Goal: Information Seeking & Learning: Find specific page/section

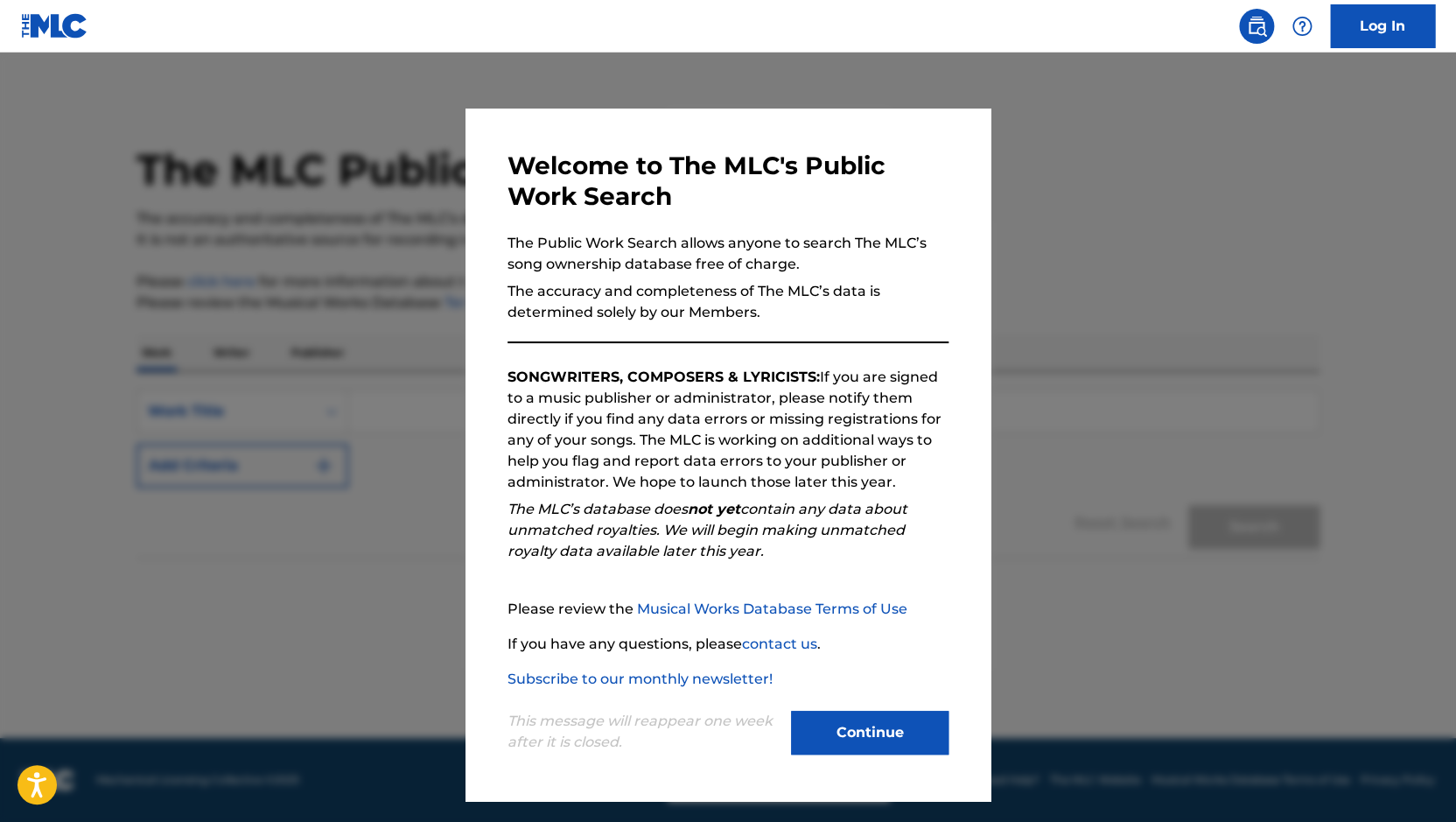
click at [874, 741] on button "Continue" at bounding box center [870, 732] width 158 height 44
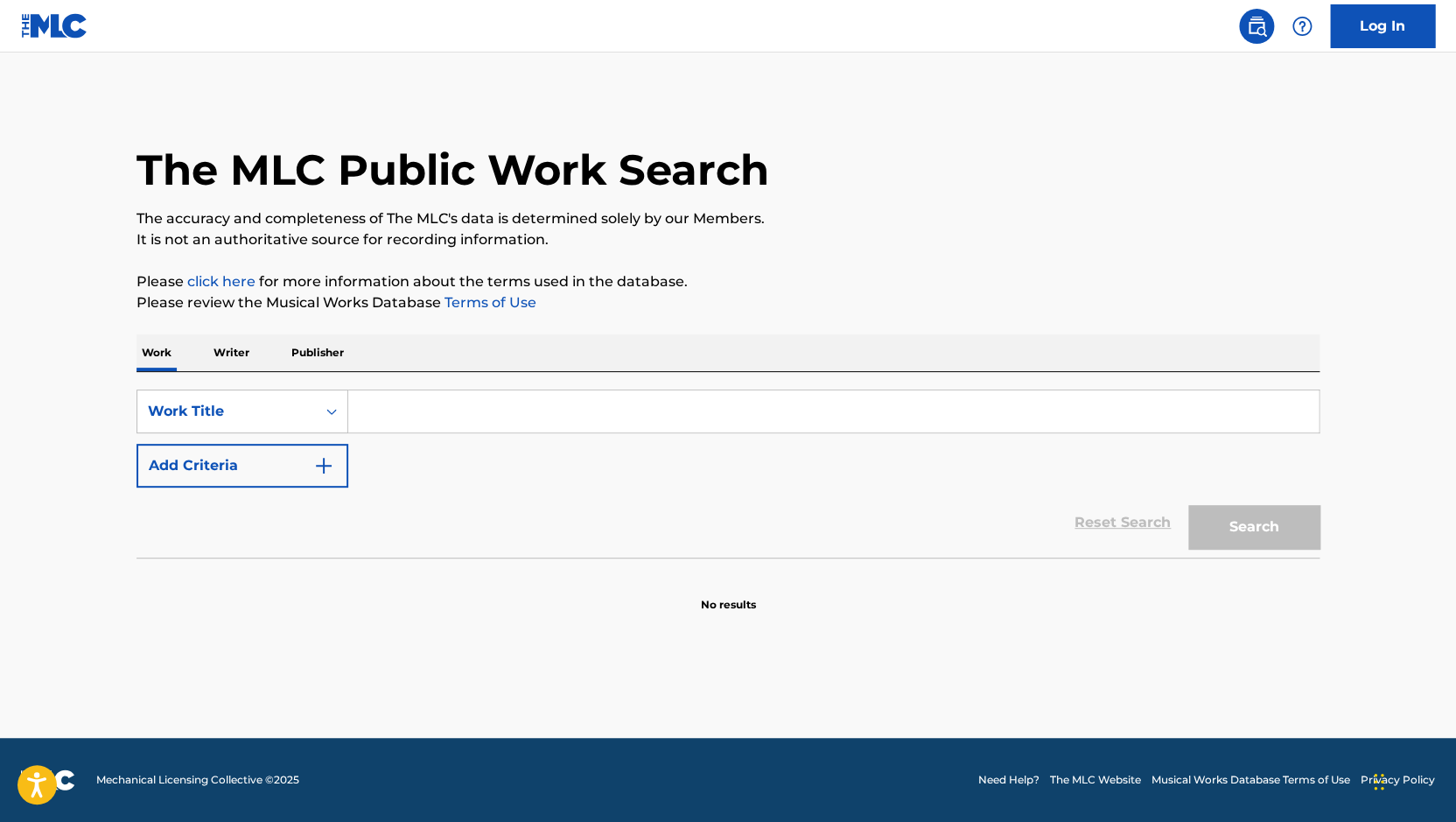
click at [423, 403] on input "Search Form" at bounding box center [833, 411] width 970 height 42
click at [414, 464] on div "SearchWithCriteria3b802004-063a-4a2d-8902-cdd0809e7710 Work Title Add Criteria" at bounding box center [728, 438] width 1183 height 98
click at [232, 347] on p "Writer" at bounding box center [231, 352] width 47 height 37
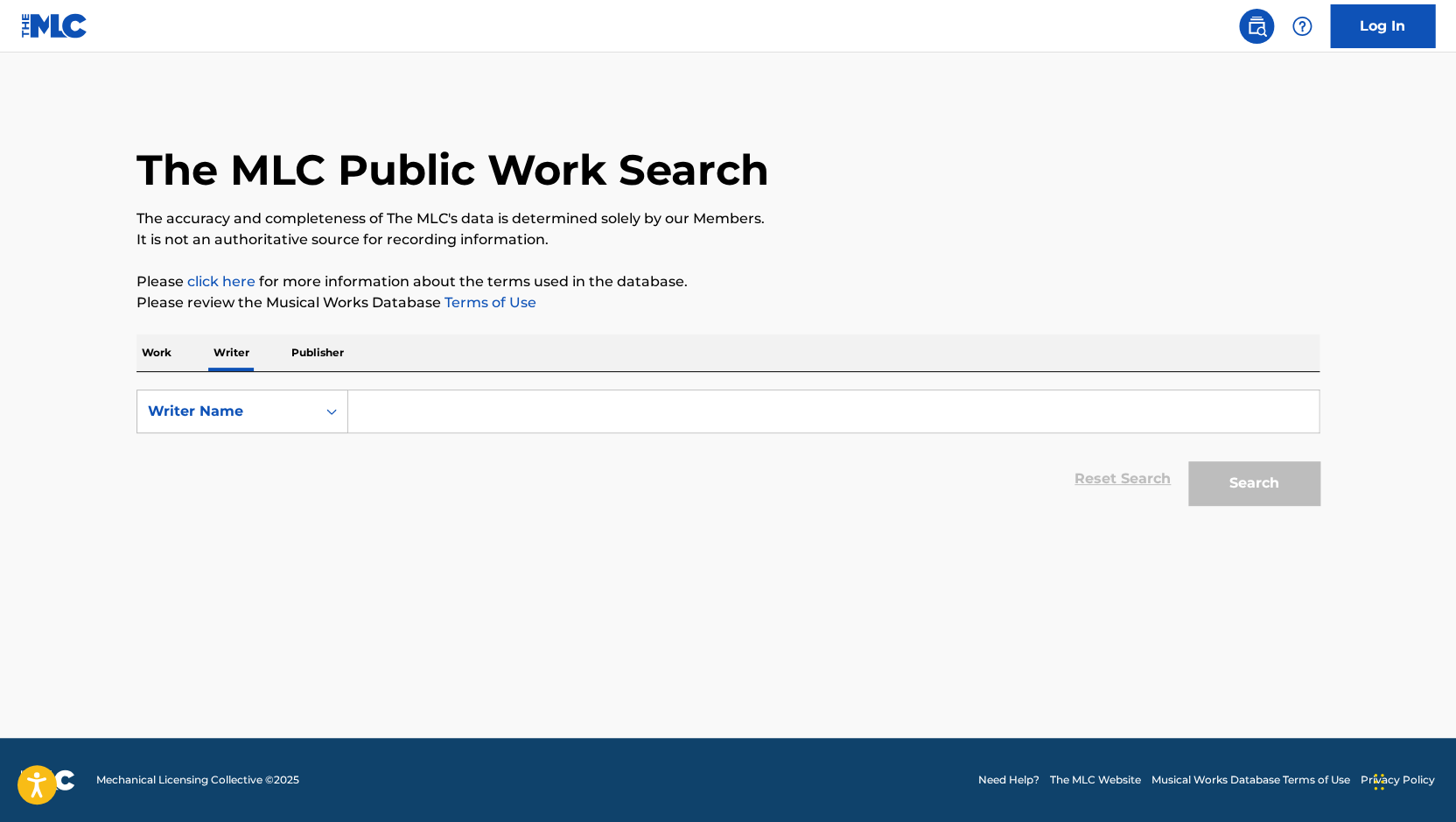
click at [405, 406] on input "Search Form" at bounding box center [833, 411] width 970 height 42
click at [418, 420] on input "[PERSON_NAME]" at bounding box center [833, 411] width 970 height 42
click at [1243, 497] on button "Search" at bounding box center [1254, 483] width 131 height 44
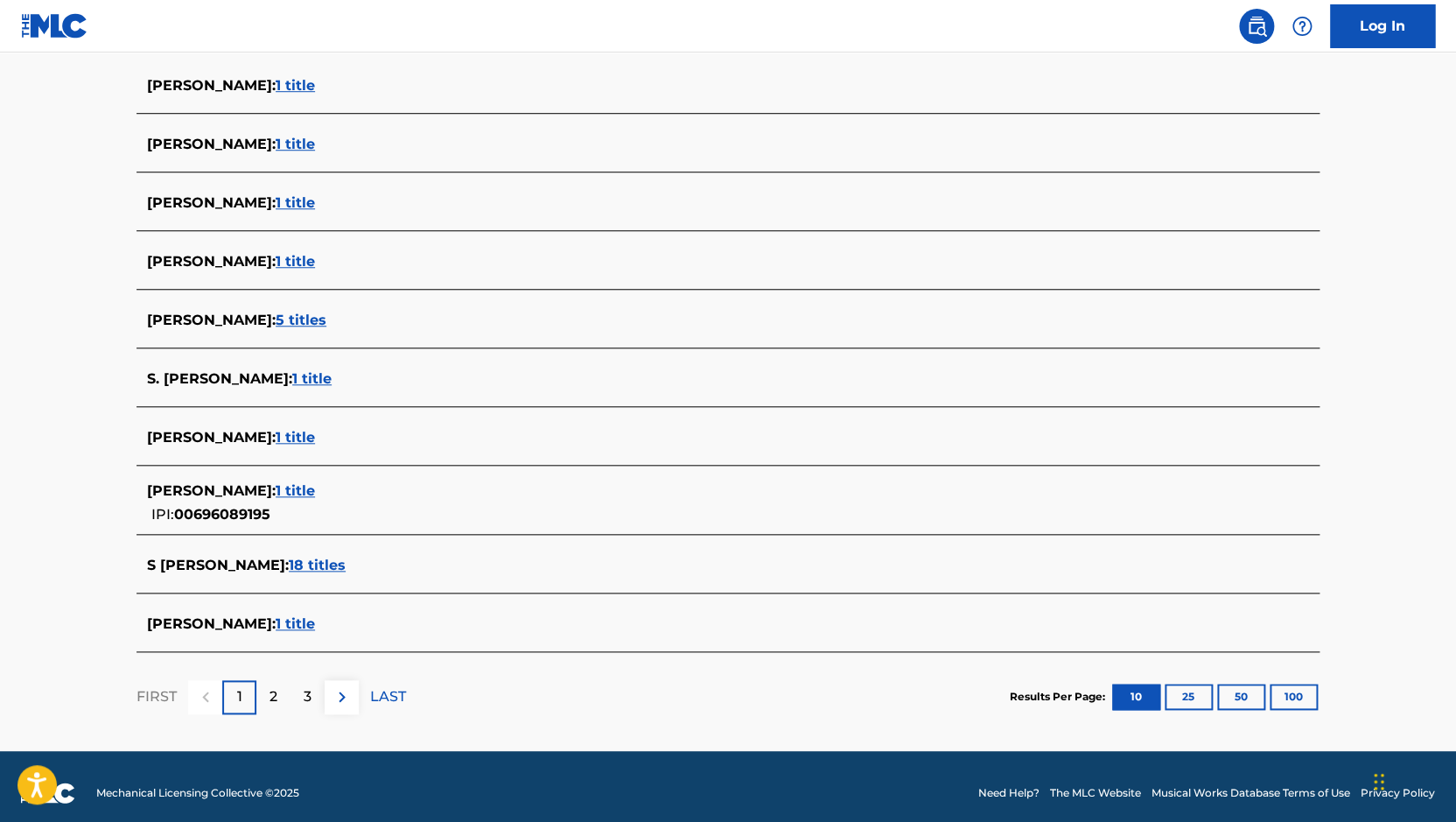
scroll to position [500, 0]
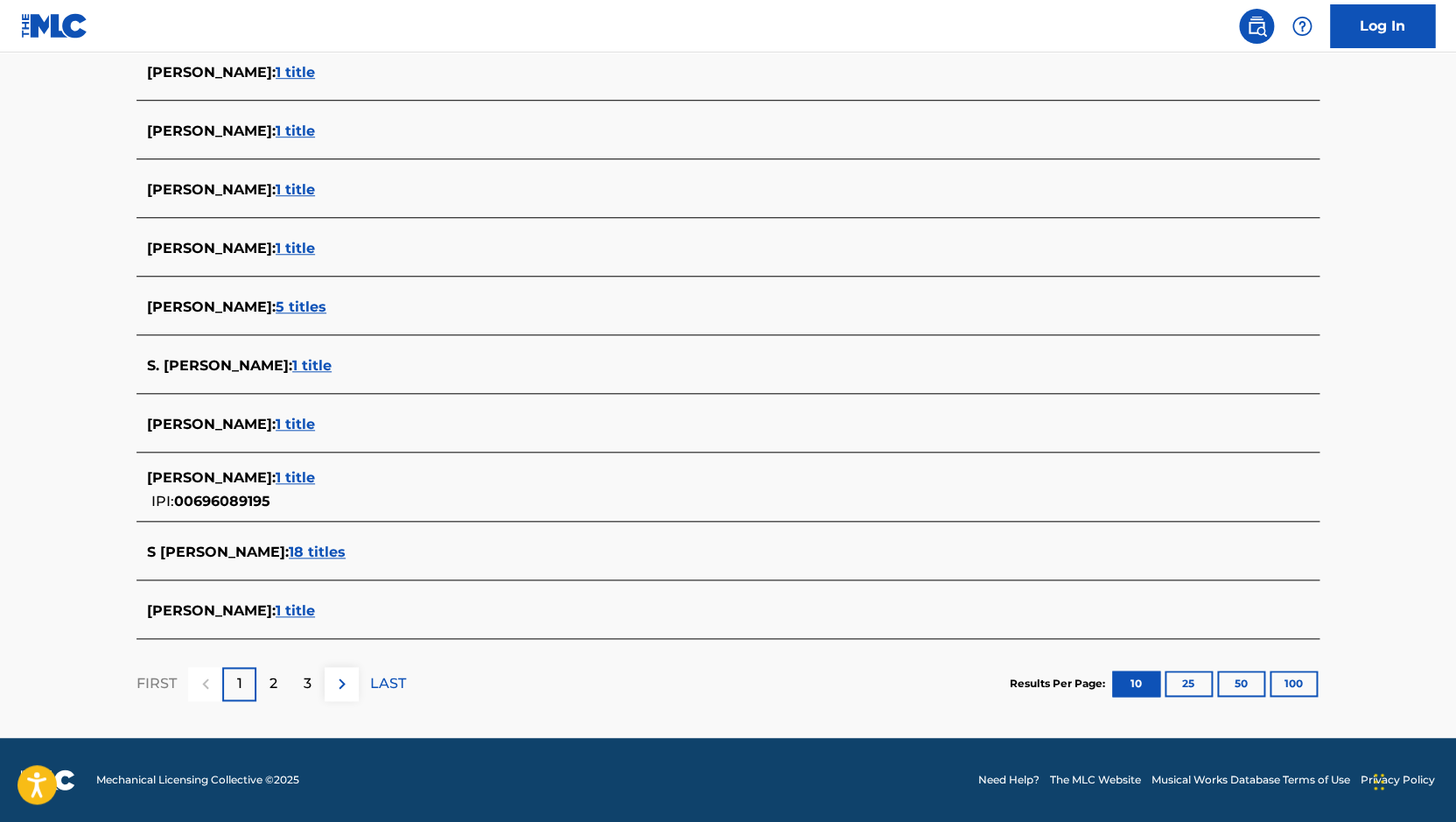
click at [280, 691] on div "2" at bounding box center [273, 684] width 34 height 34
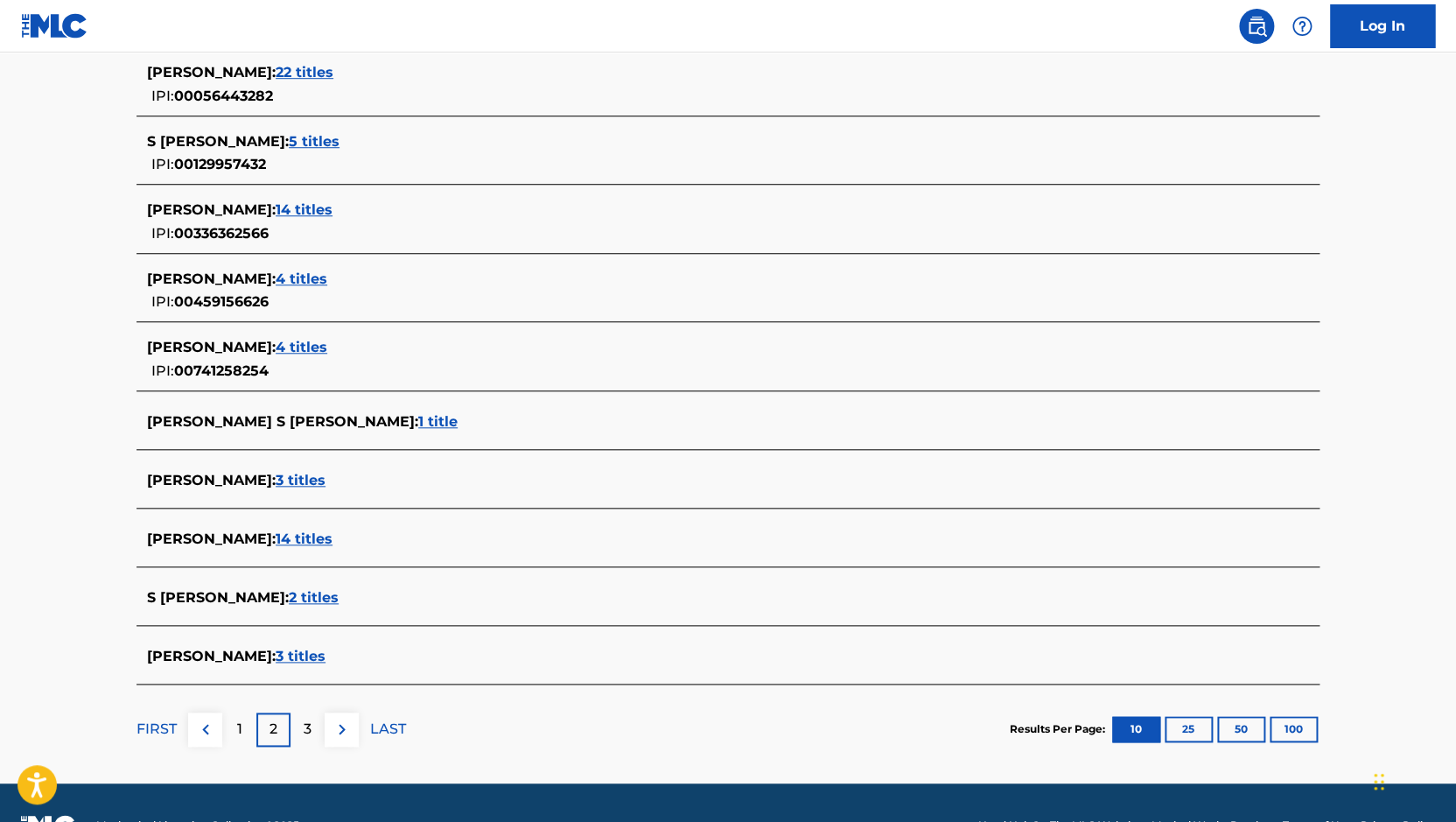
scroll to position [496, 0]
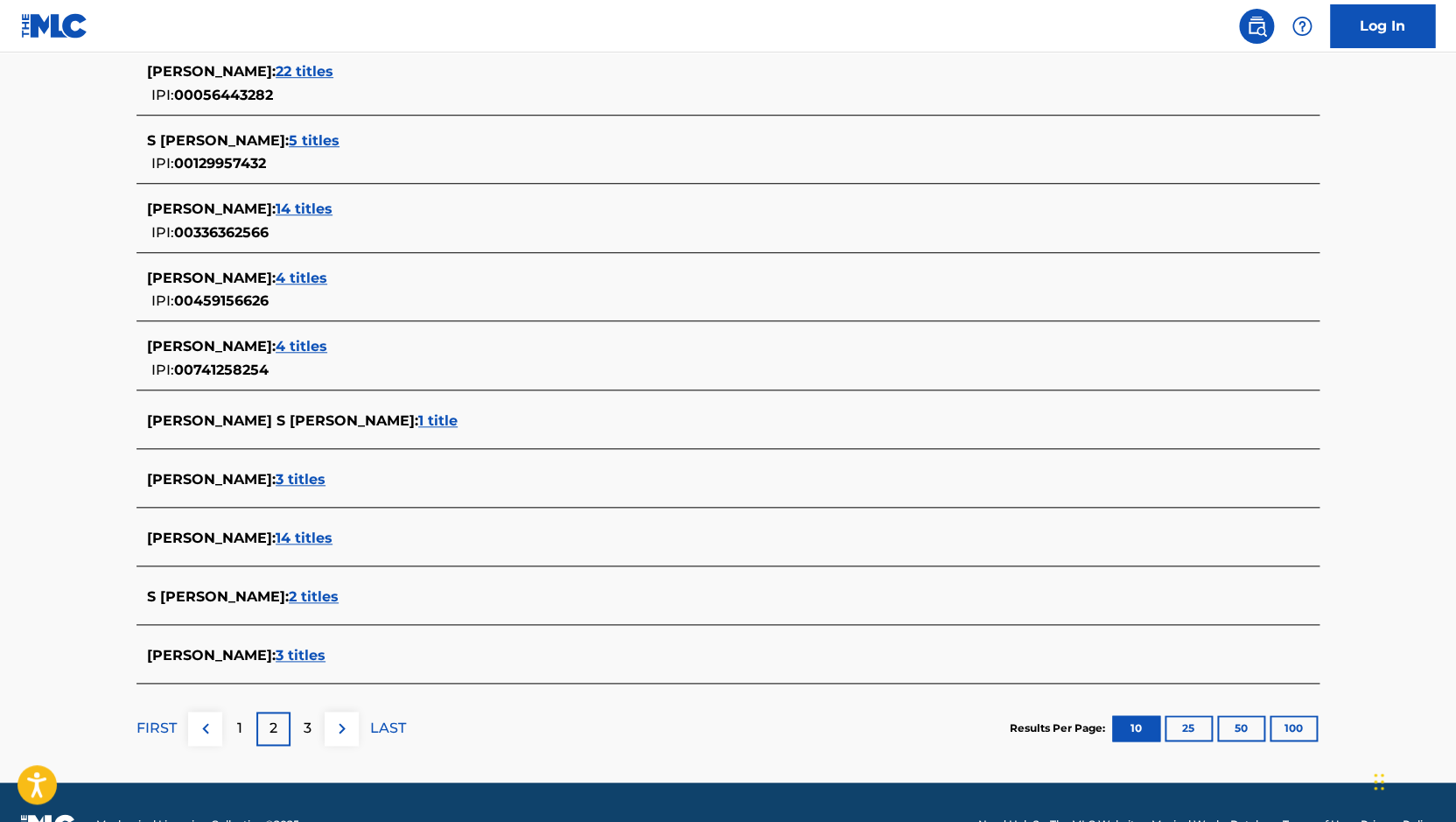
click at [308, 732] on p "3" at bounding box center [307, 728] width 8 height 21
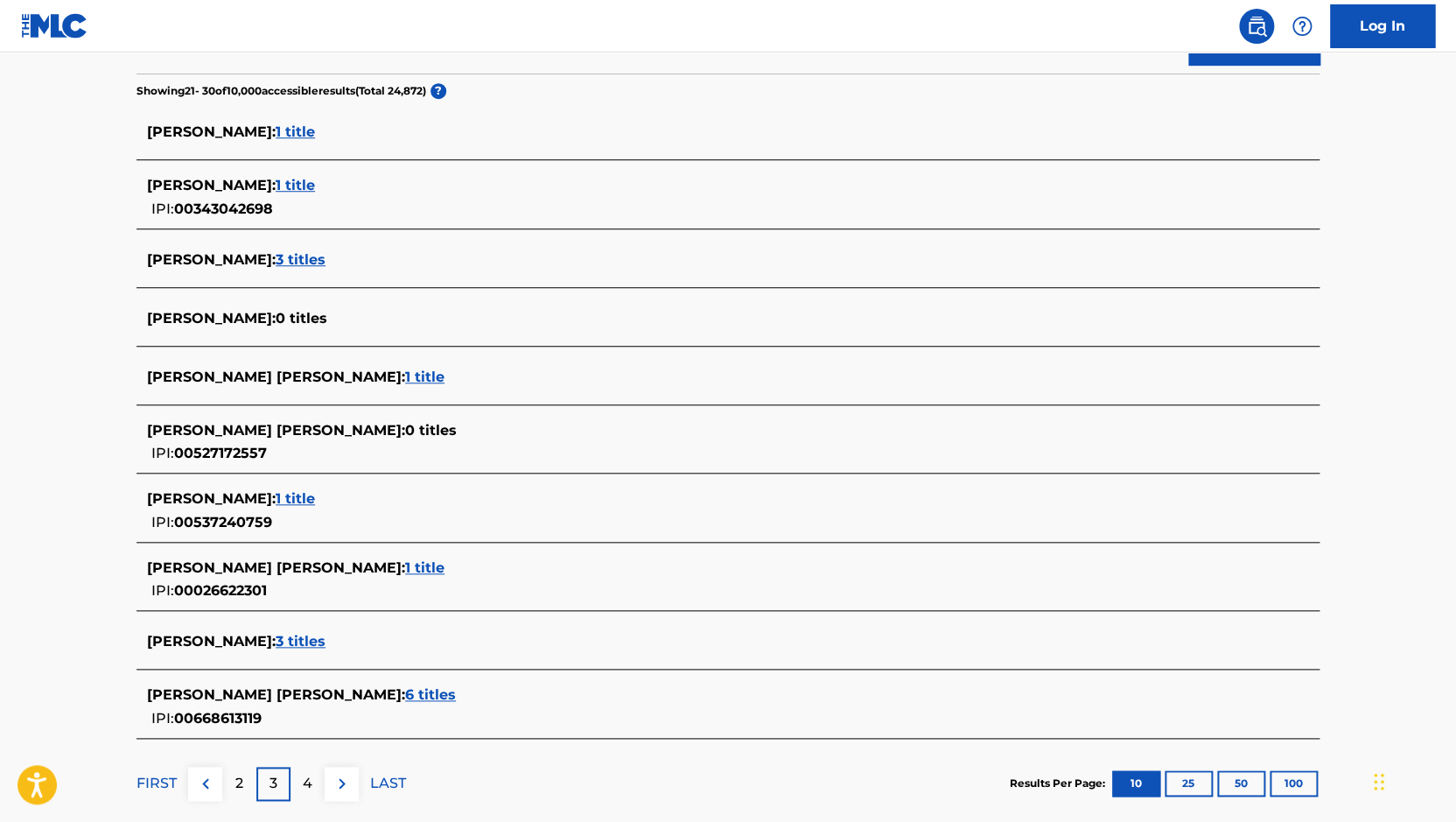
scroll to position [541, 0]
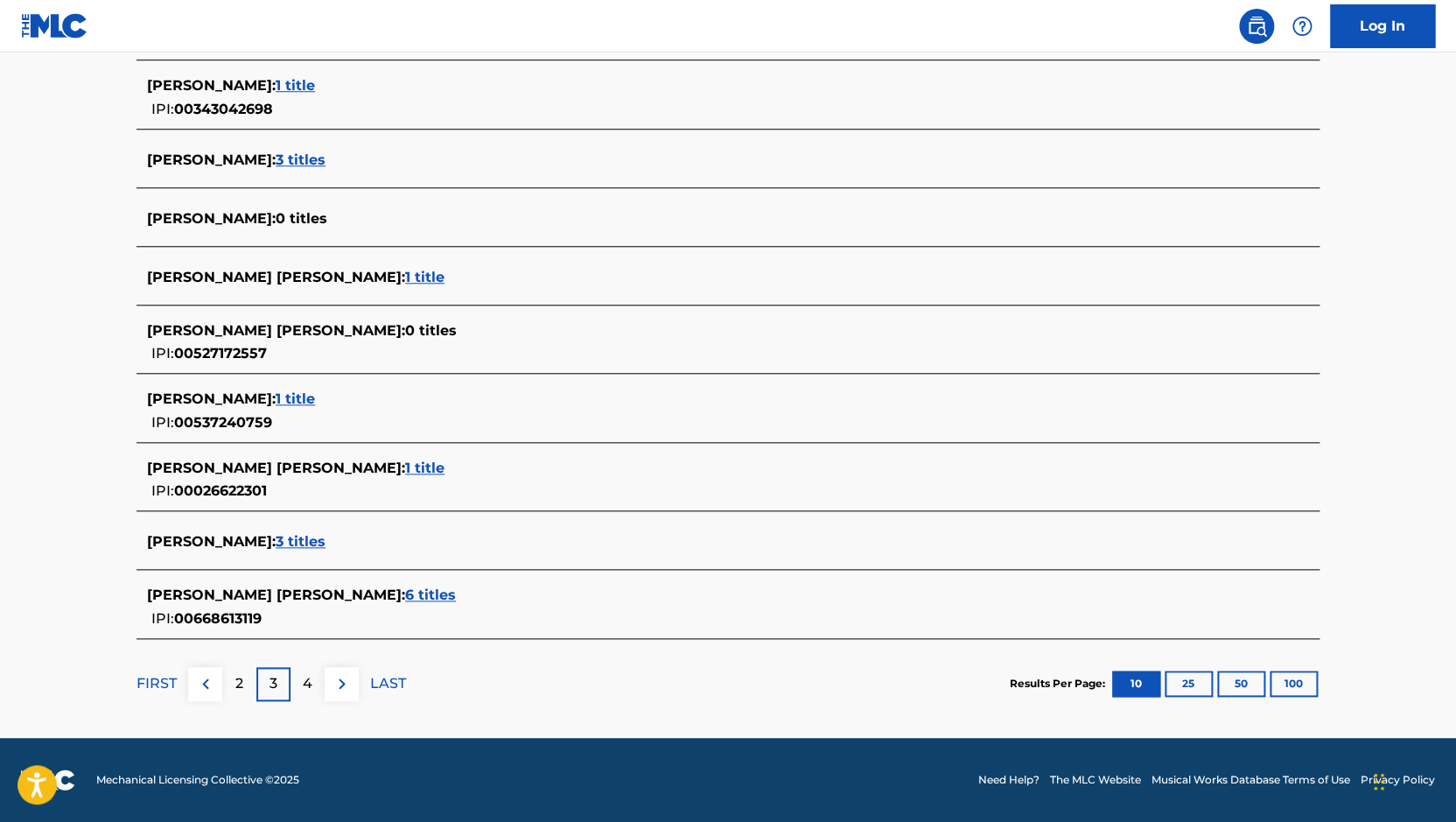
click at [335, 693] on img at bounding box center [341, 683] width 21 height 21
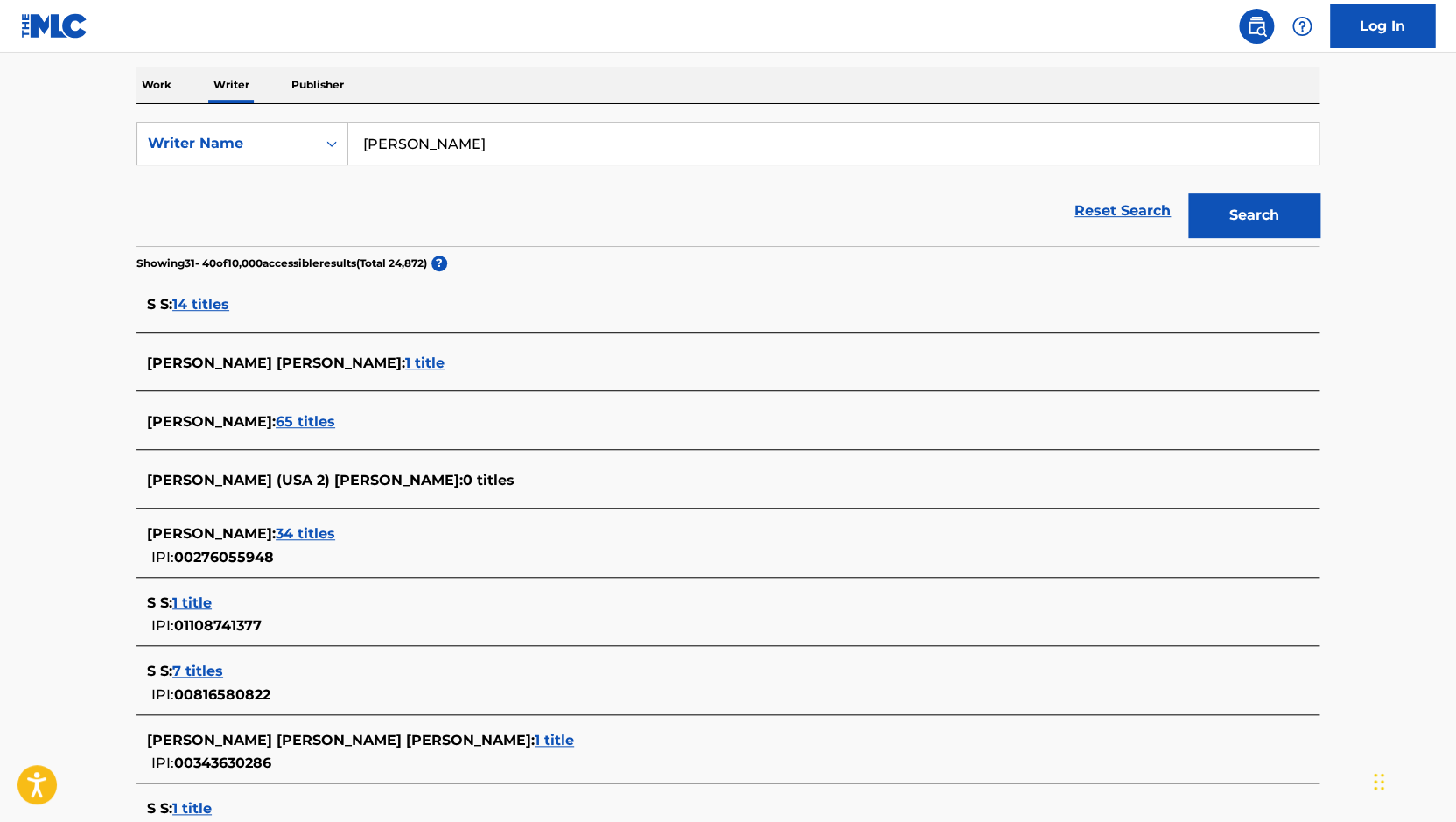
scroll to position [189, 0]
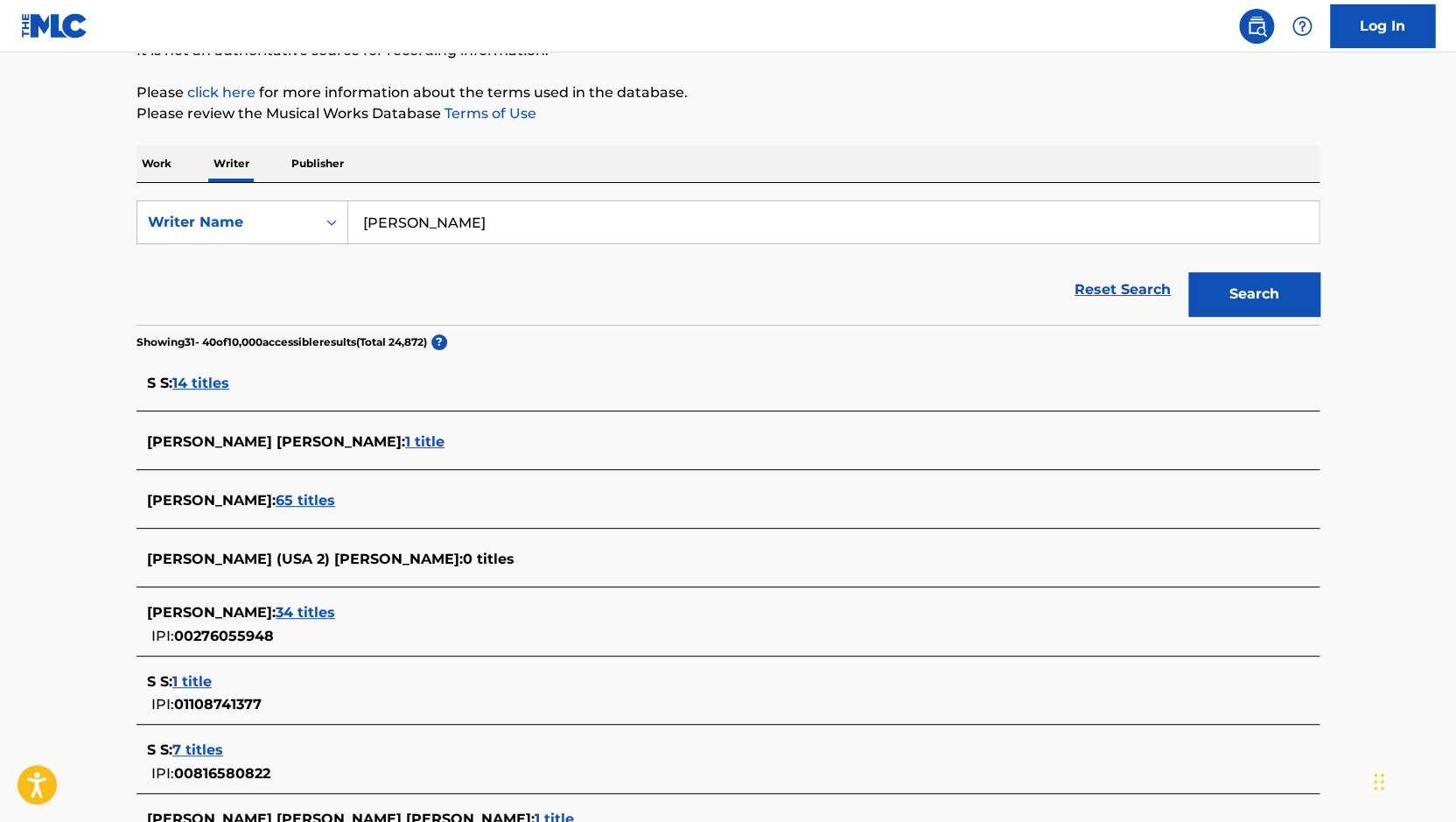
click at [432, 219] on input "[PERSON_NAME]" at bounding box center [833, 222] width 970 height 42
type input "[PERSON_NAME]"
click at [1188, 273] on button "Search" at bounding box center [1254, 294] width 131 height 44
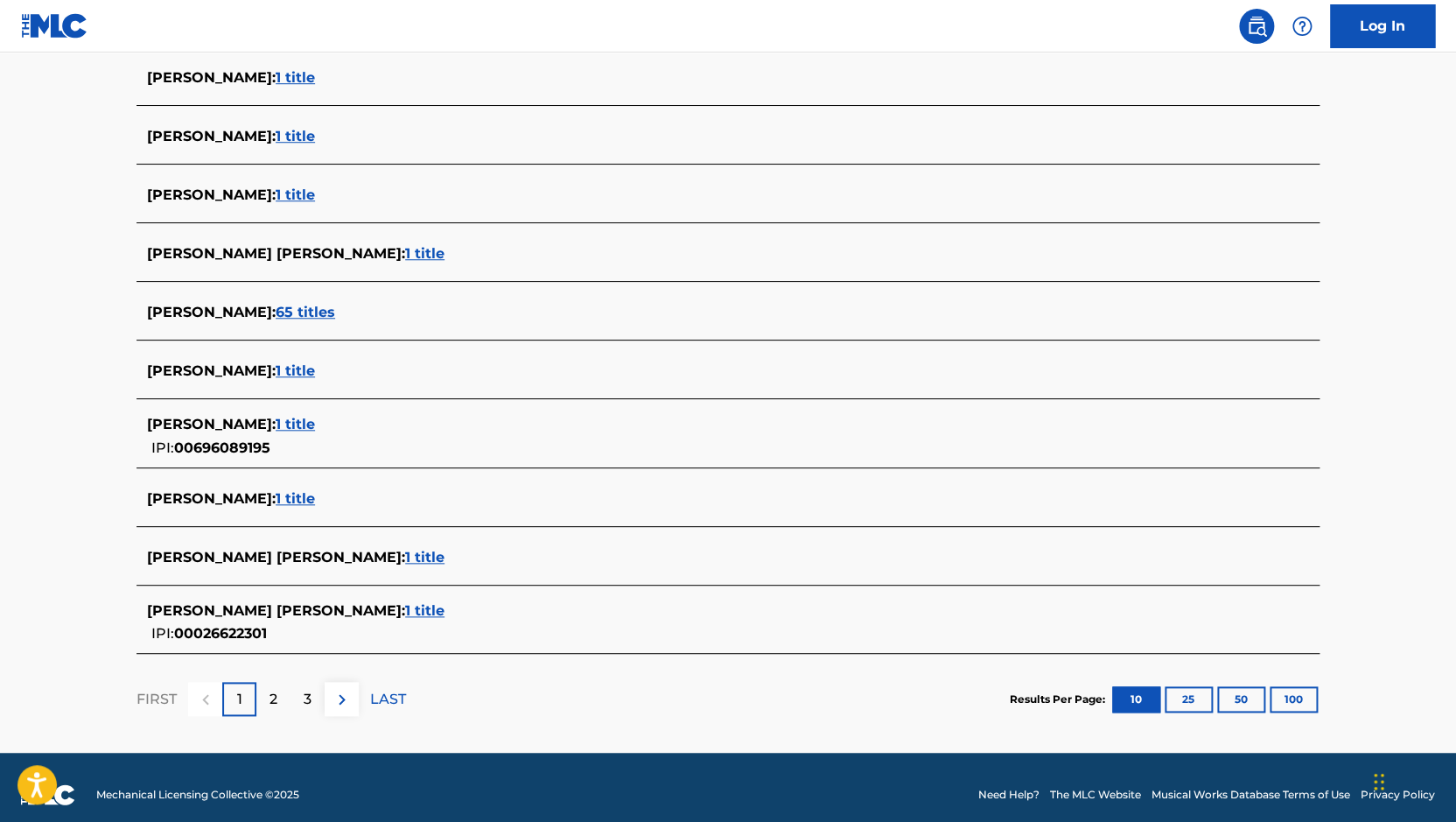
scroll to position [509, 0]
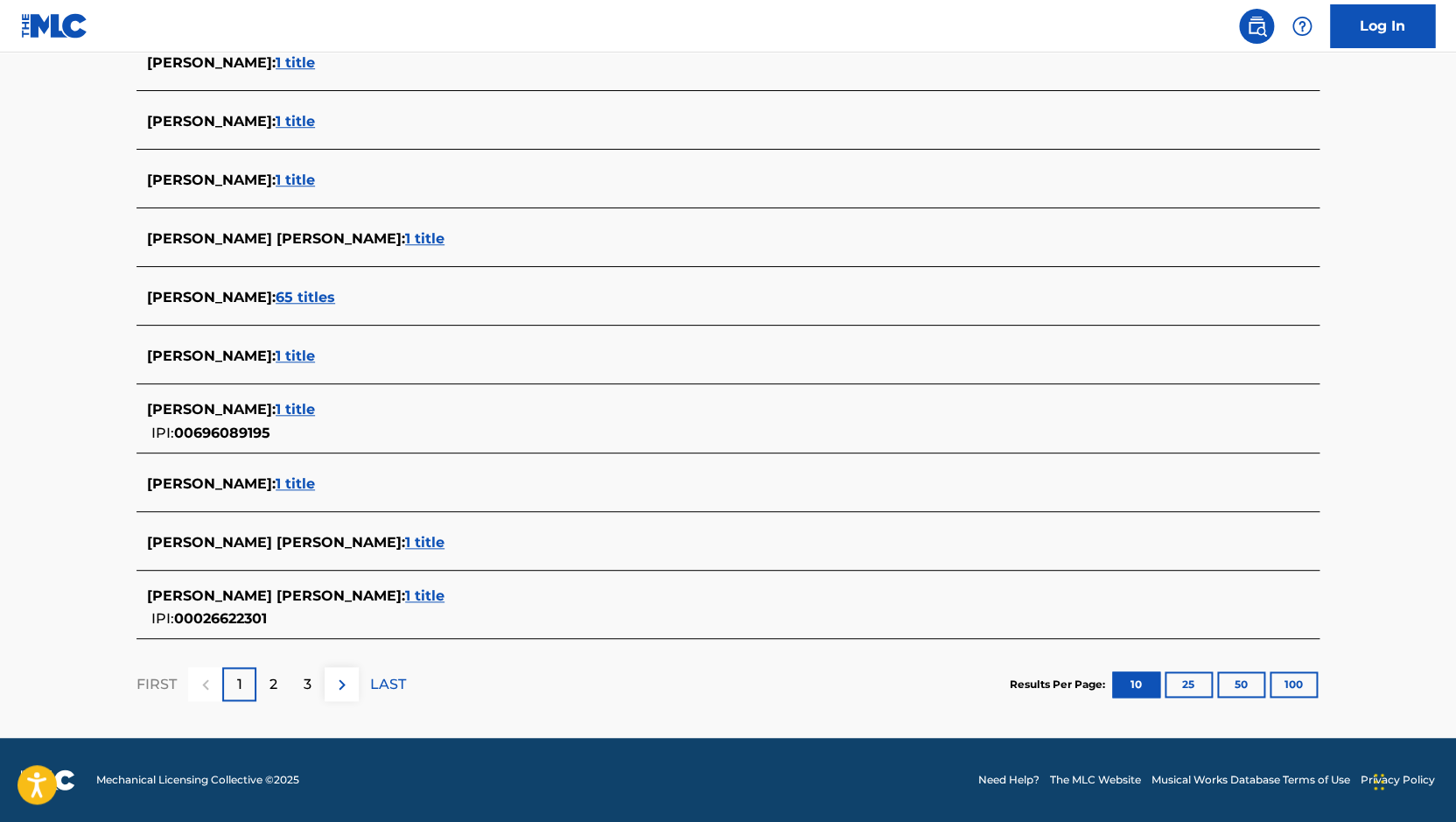
click at [326, 693] on button at bounding box center [341, 684] width 34 height 34
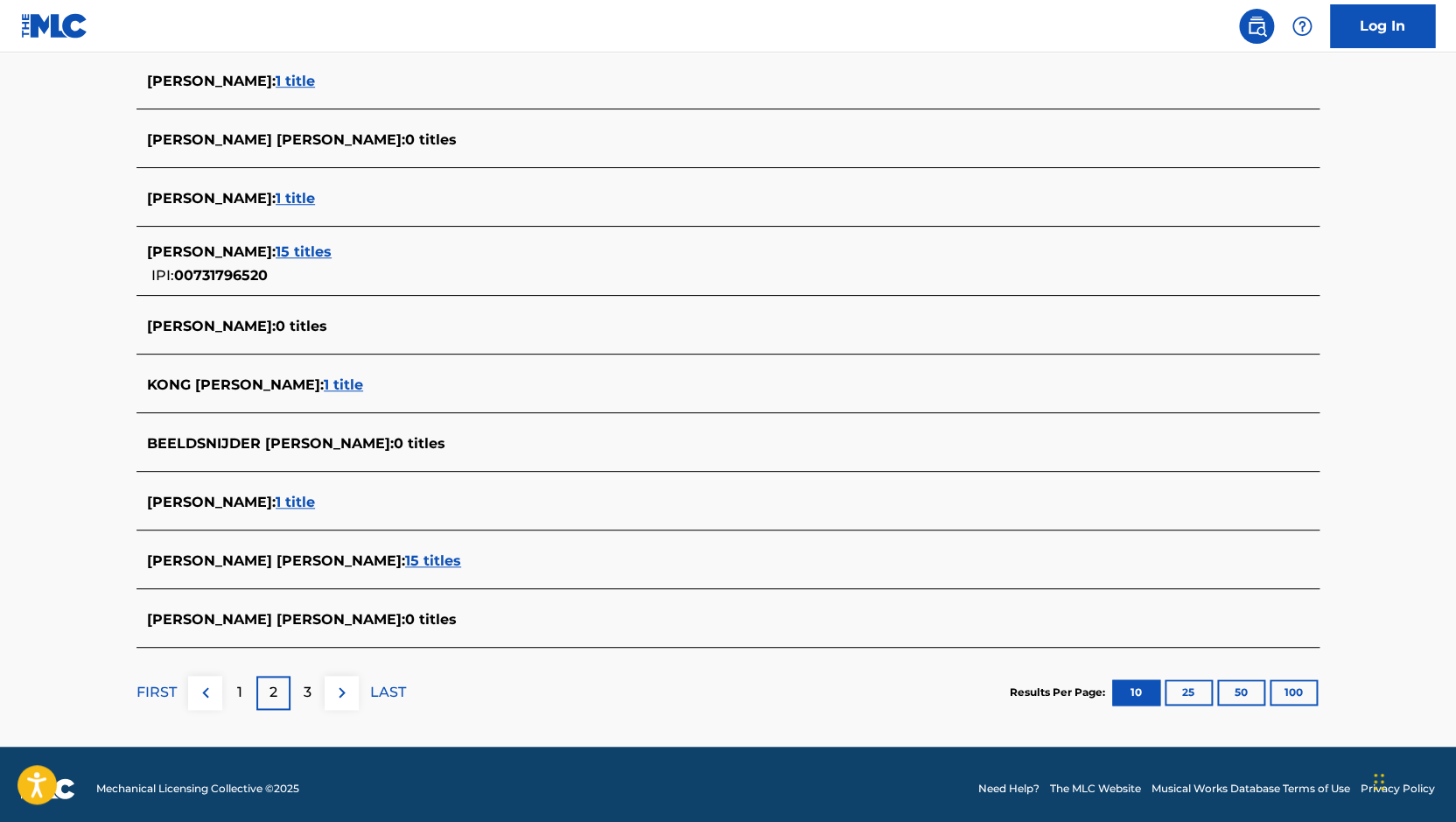
scroll to position [500, 0]
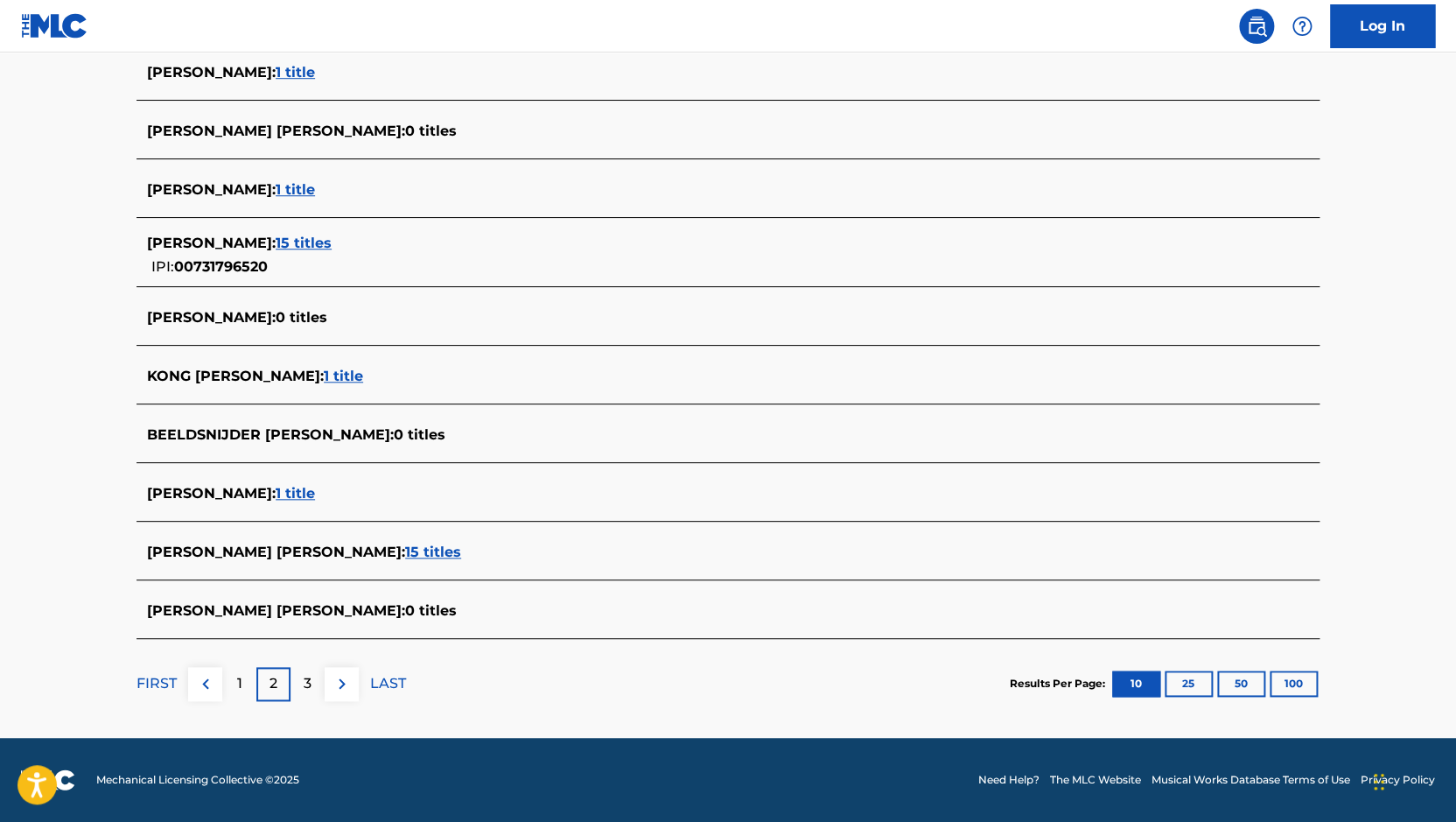
click at [339, 693] on img at bounding box center [341, 683] width 21 height 21
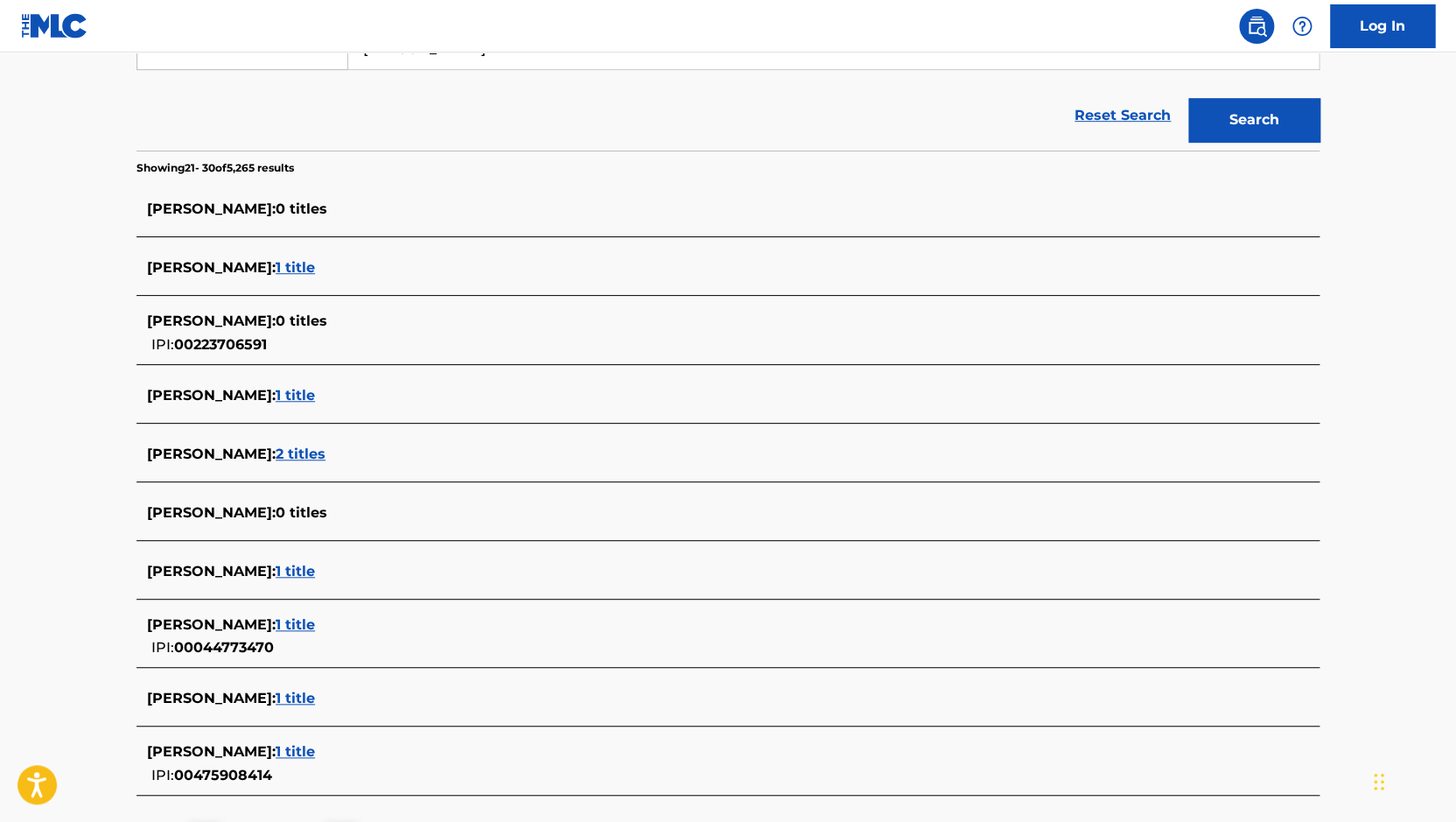
scroll to position [520, 0]
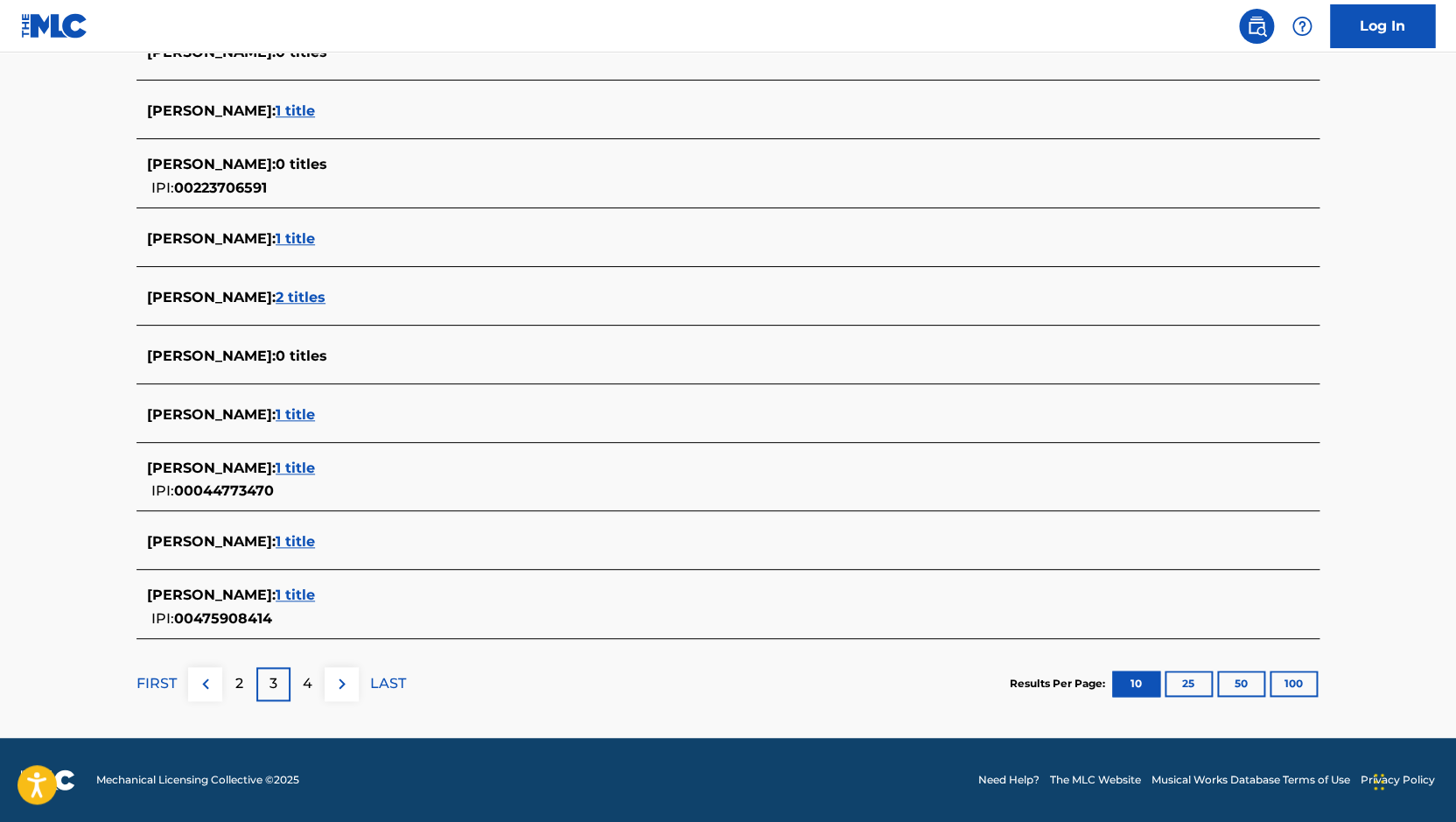
click at [343, 688] on img at bounding box center [341, 683] width 21 height 21
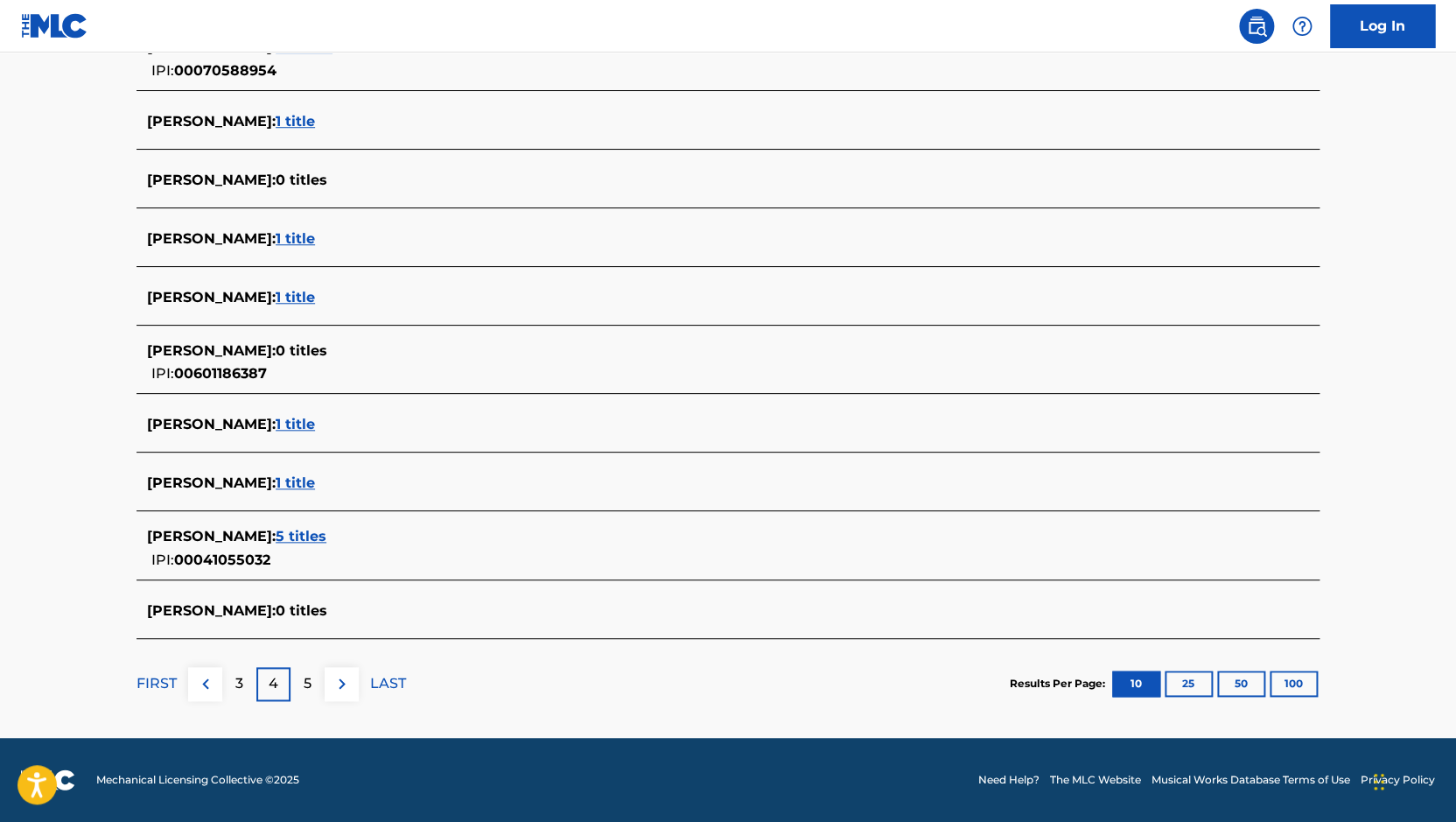
click at [343, 685] on img at bounding box center [341, 683] width 21 height 21
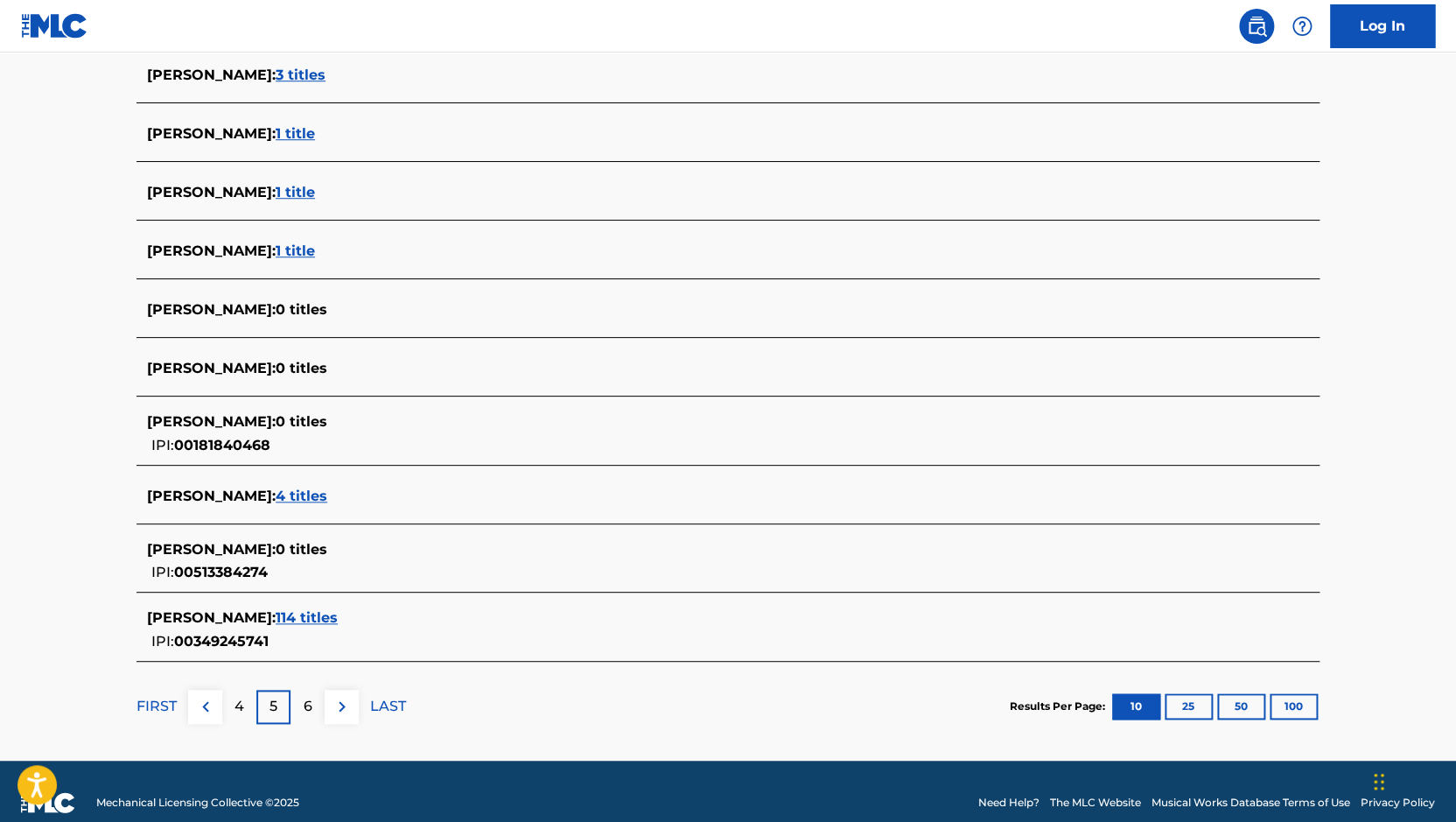
scroll to position [499, 0]
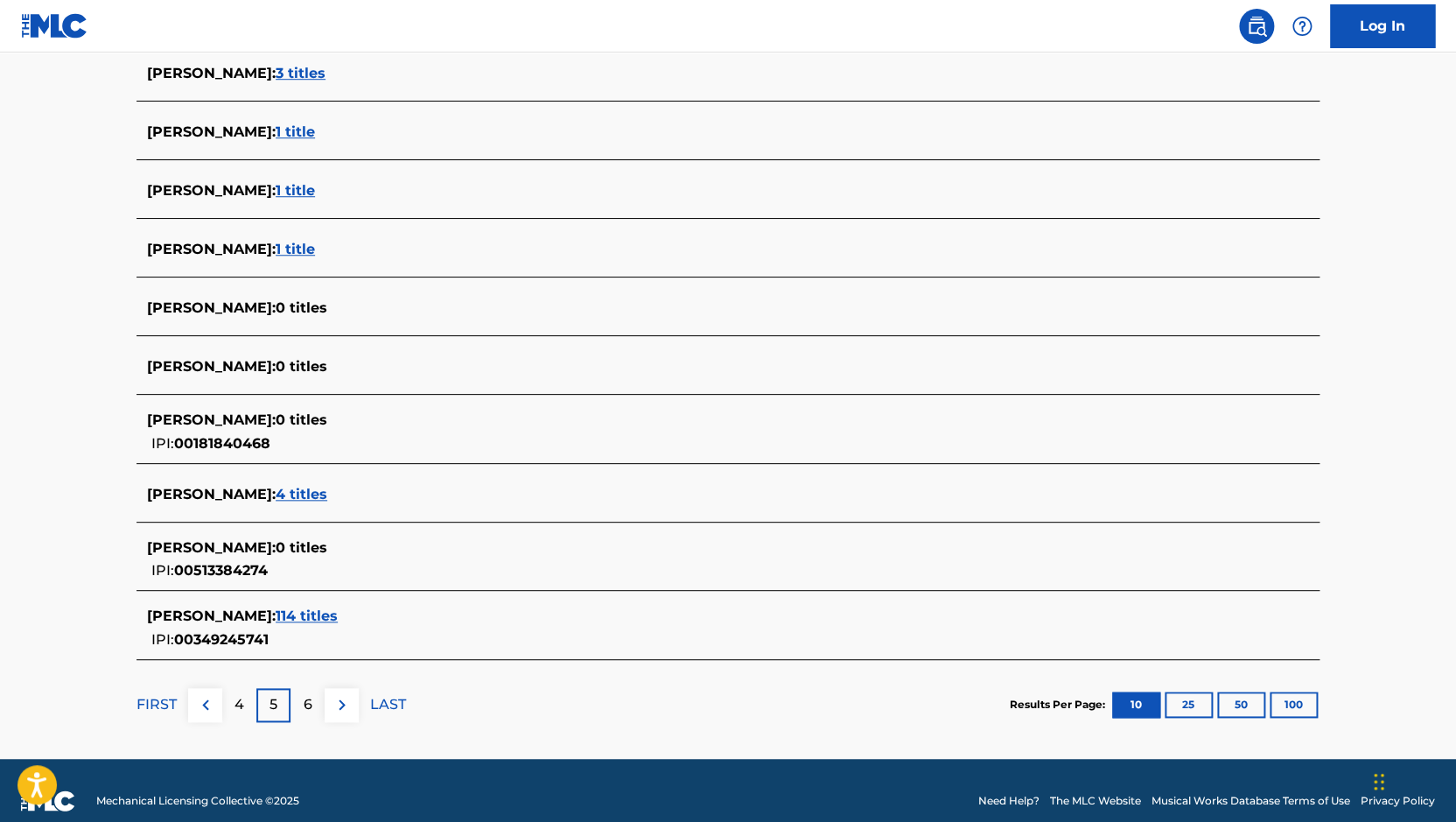
click at [356, 706] on button at bounding box center [341, 705] width 34 height 34
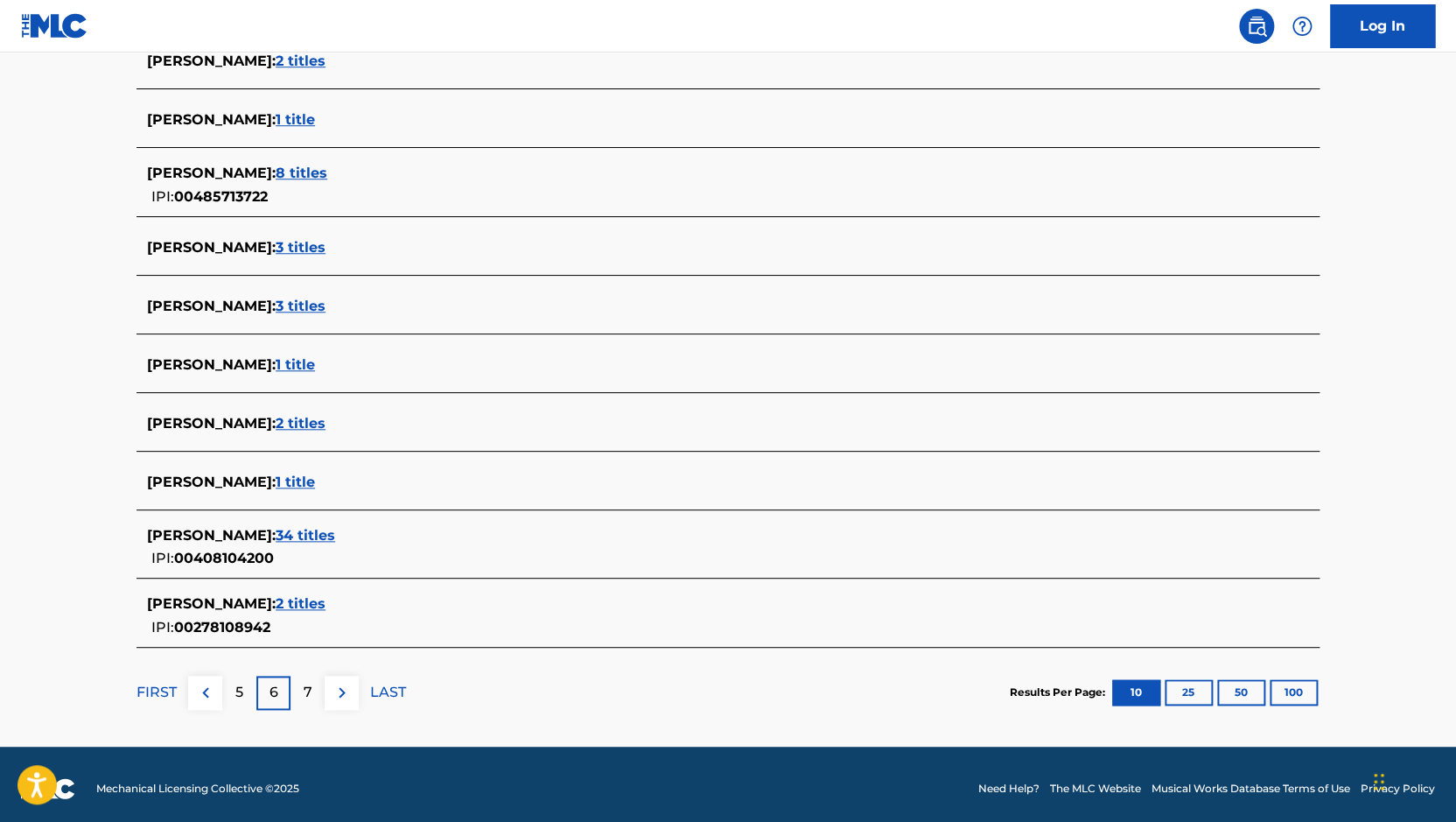
scroll to position [520, 0]
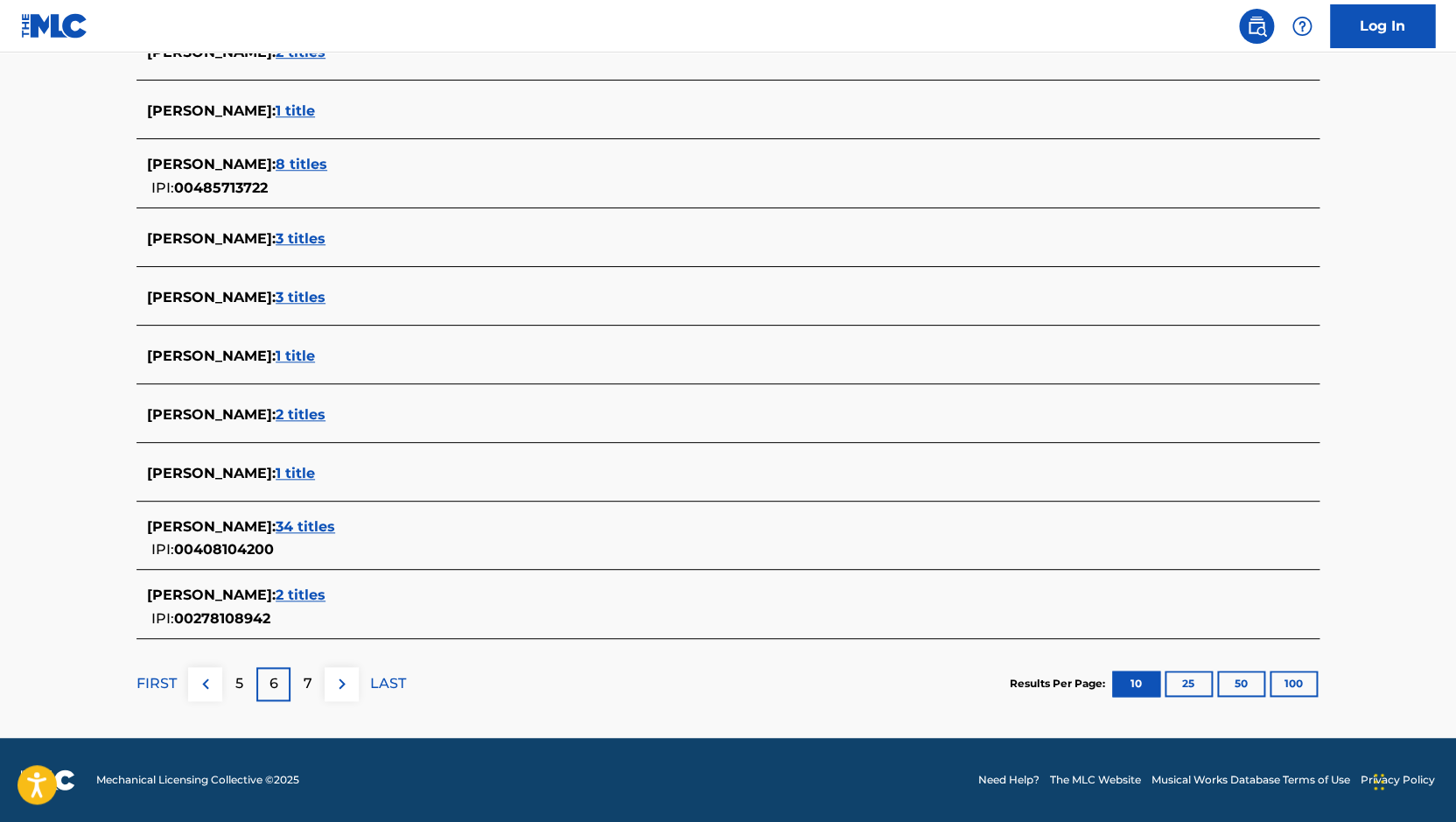
click at [349, 686] on img at bounding box center [341, 683] width 21 height 21
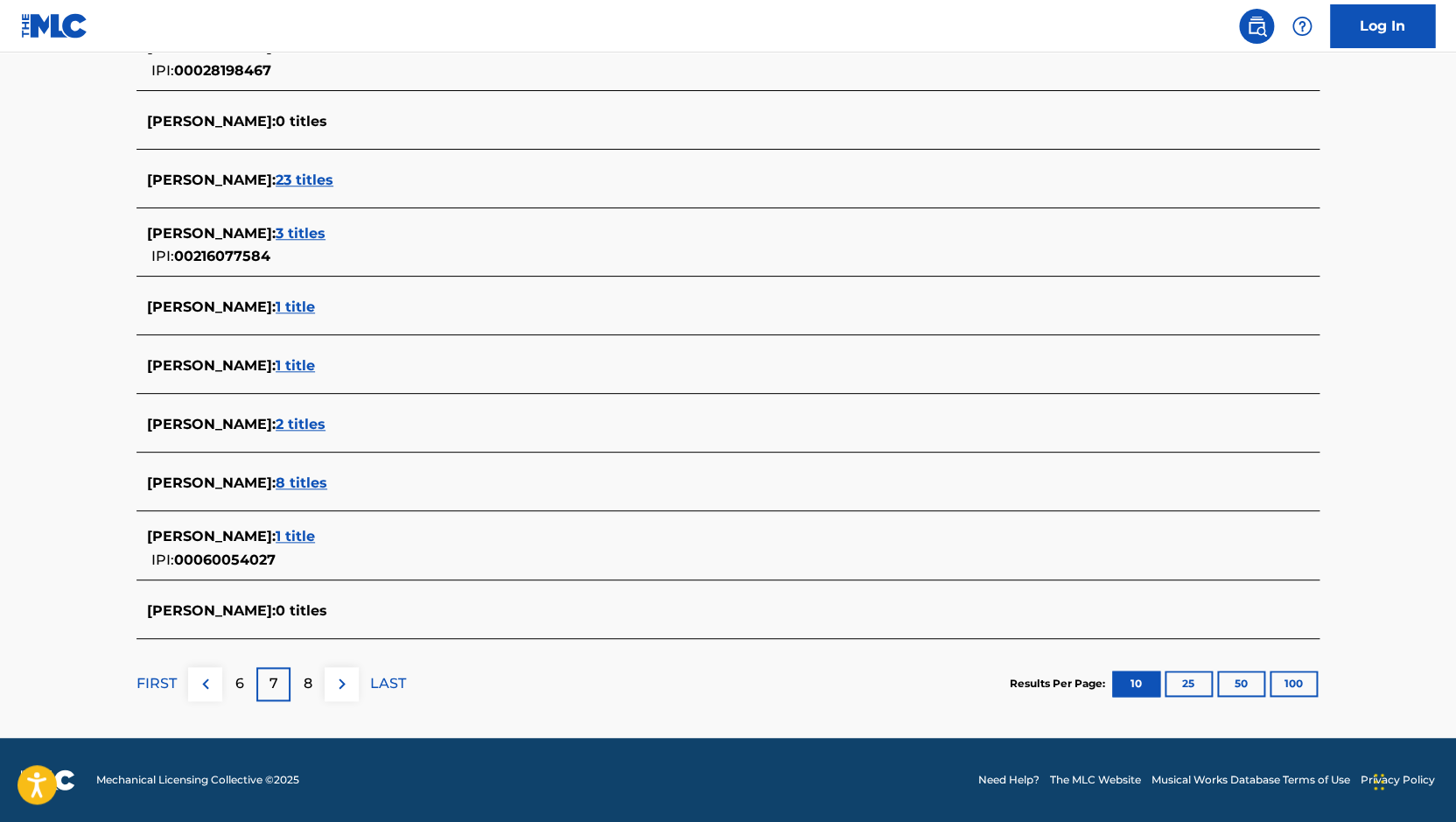
click at [347, 671] on button at bounding box center [341, 684] width 34 height 34
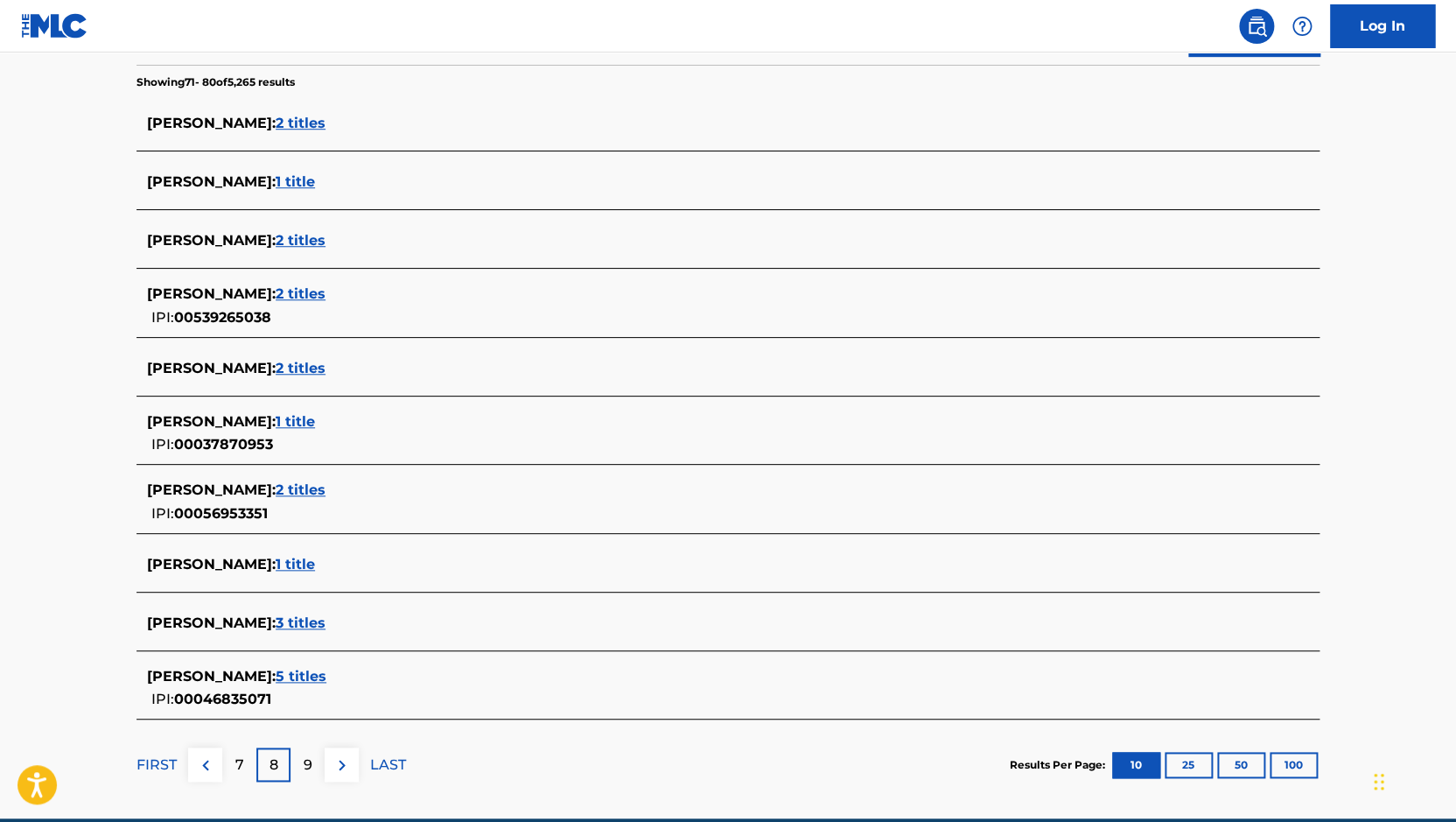
scroll to position [530, 0]
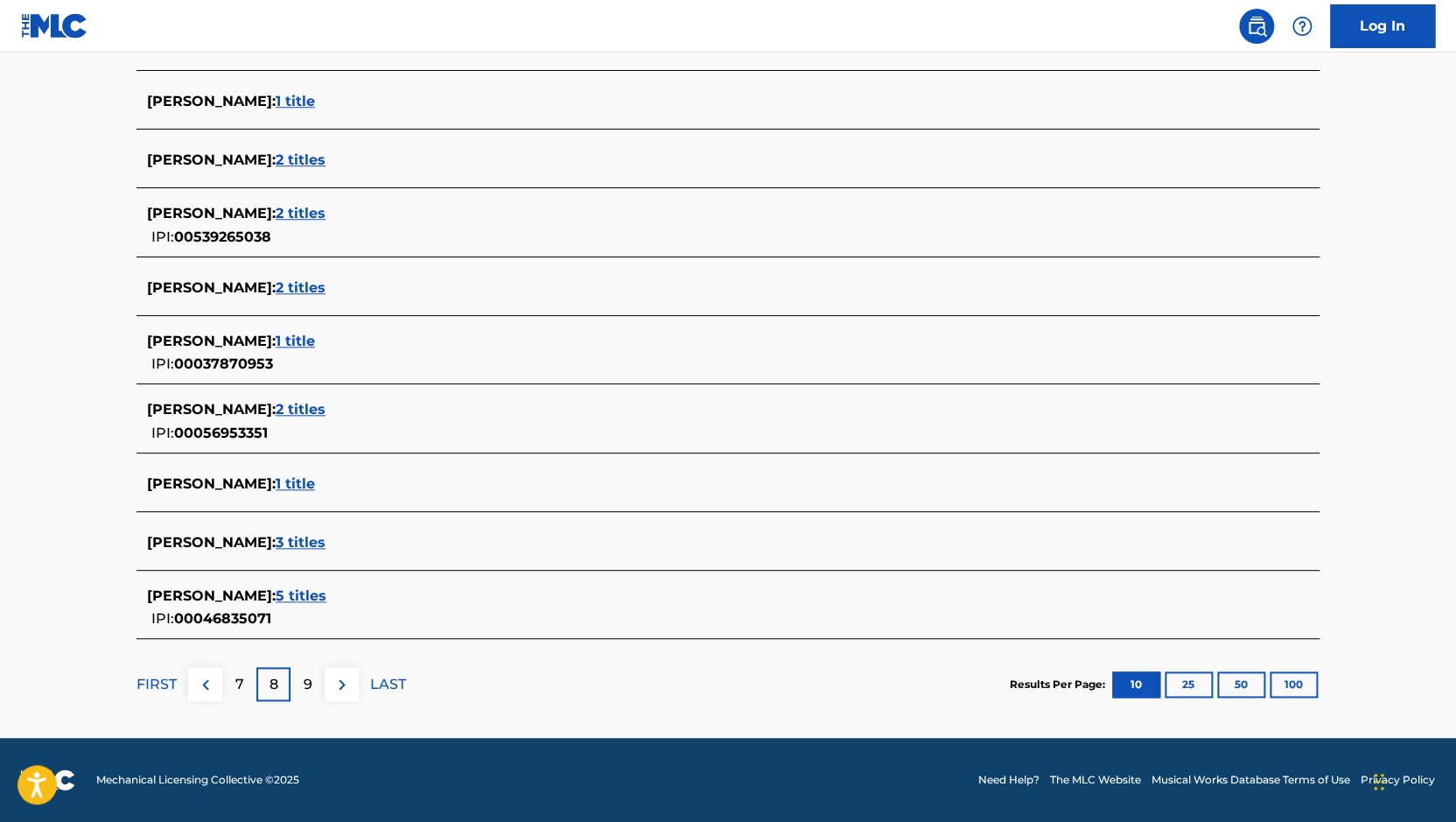
click at [346, 688] on img at bounding box center [341, 684] width 21 height 21
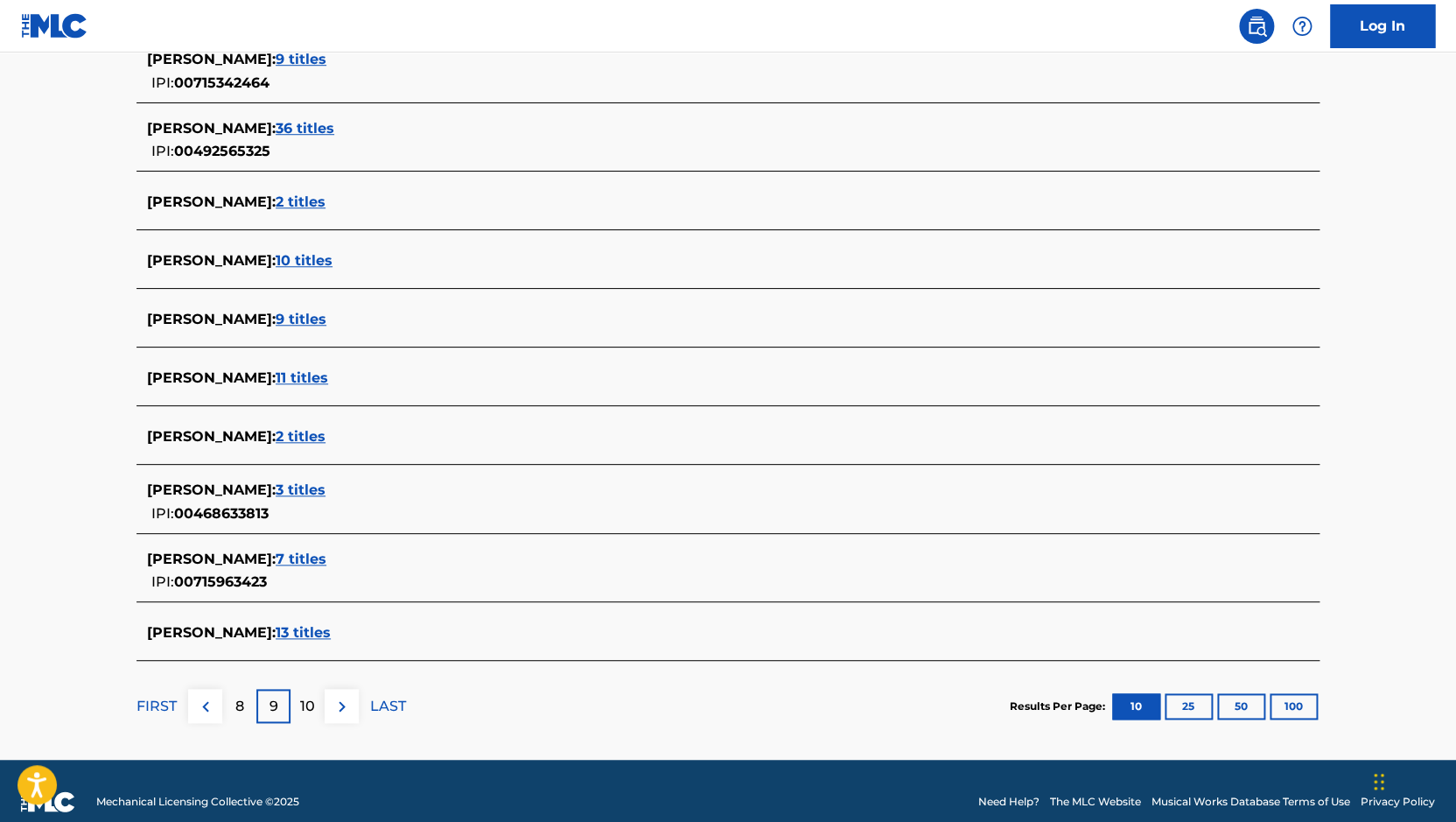
scroll to position [512, 0]
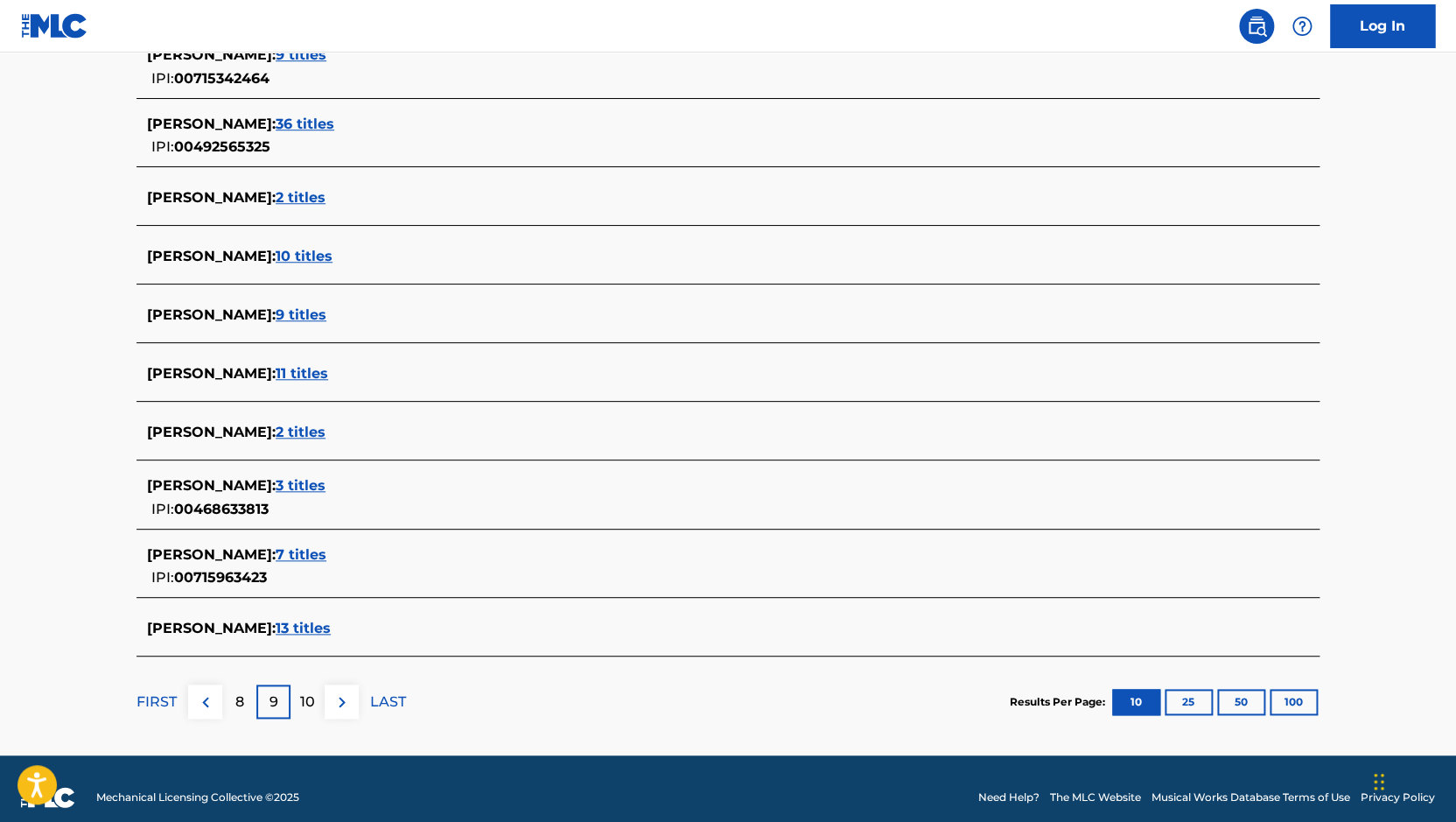
click at [350, 712] on img at bounding box center [341, 702] width 21 height 21
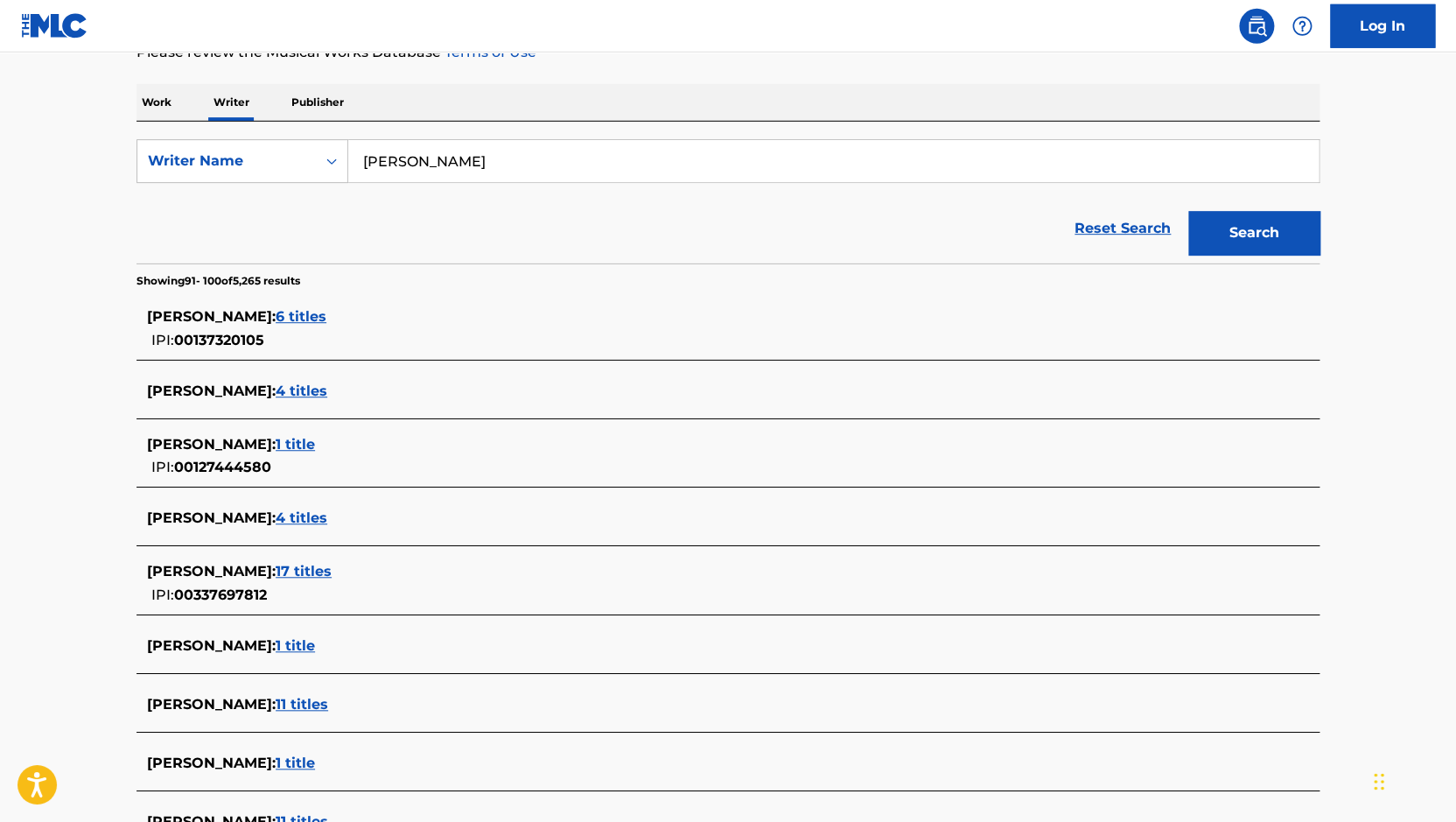
scroll to position [0, 0]
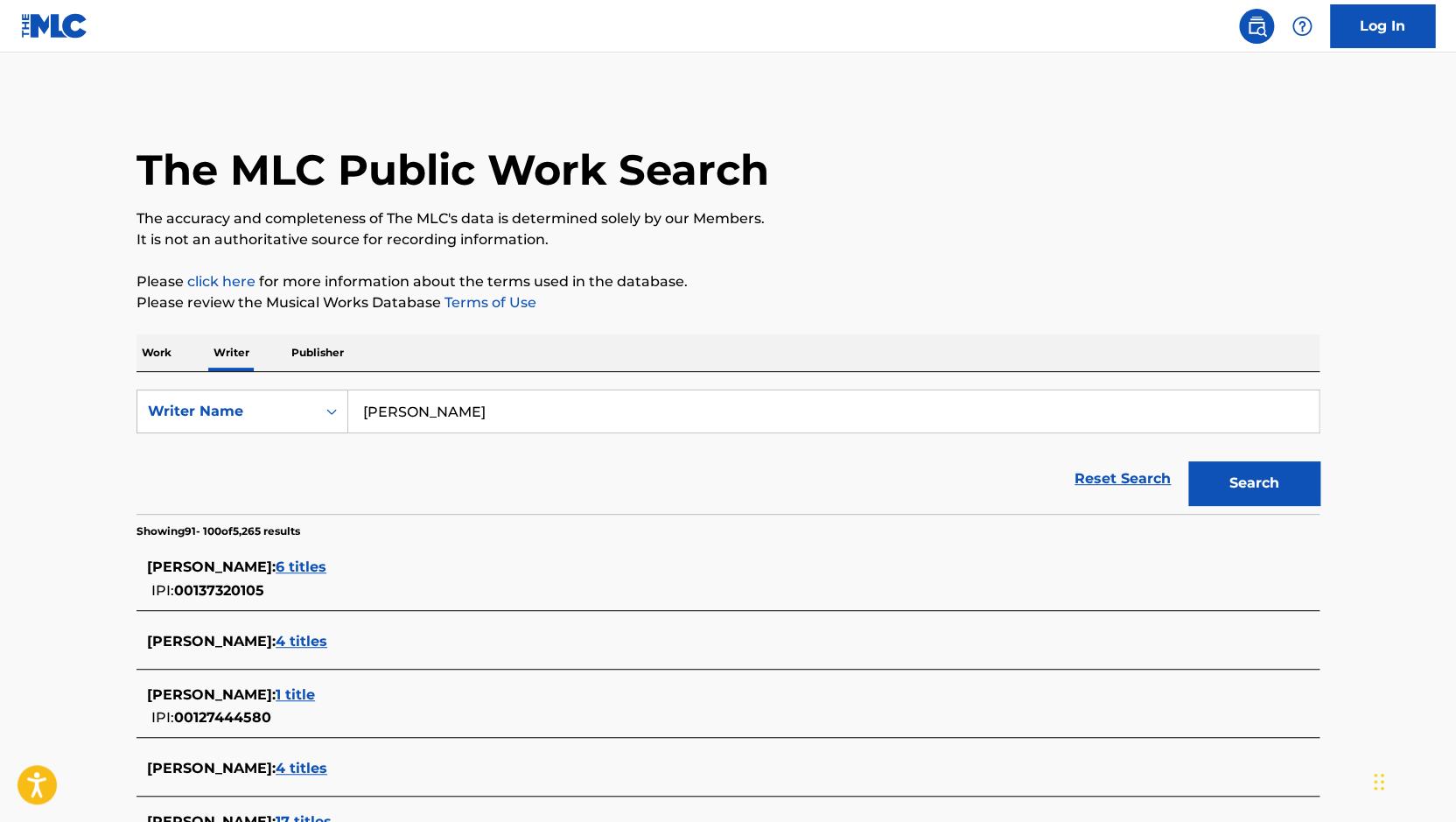
click at [160, 353] on p "Work" at bounding box center [156, 352] width 40 height 37
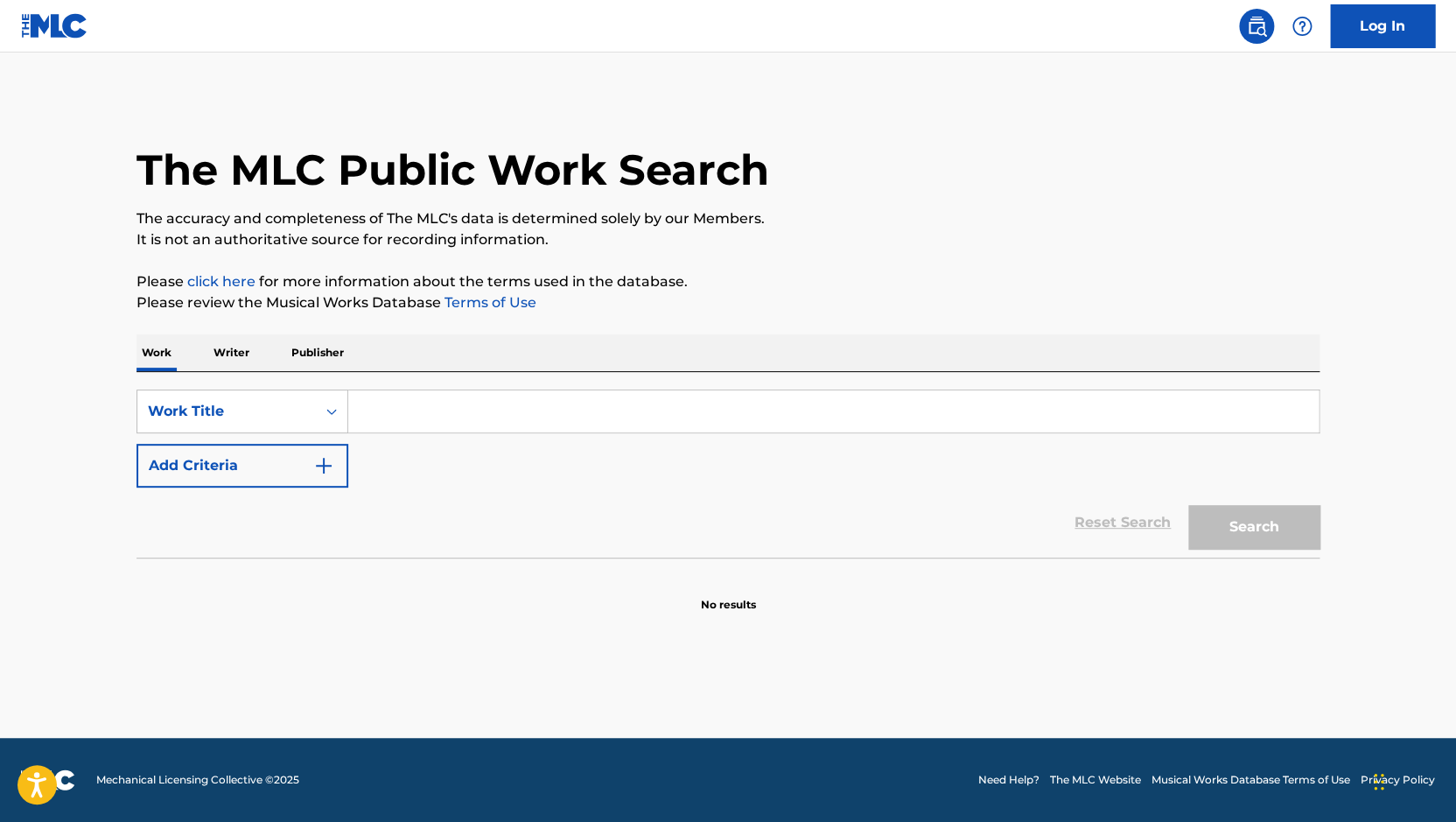
click at [413, 424] on input "Search Form" at bounding box center [833, 411] width 970 height 42
click at [1392, 22] on link "Log In" at bounding box center [1382, 26] width 105 height 44
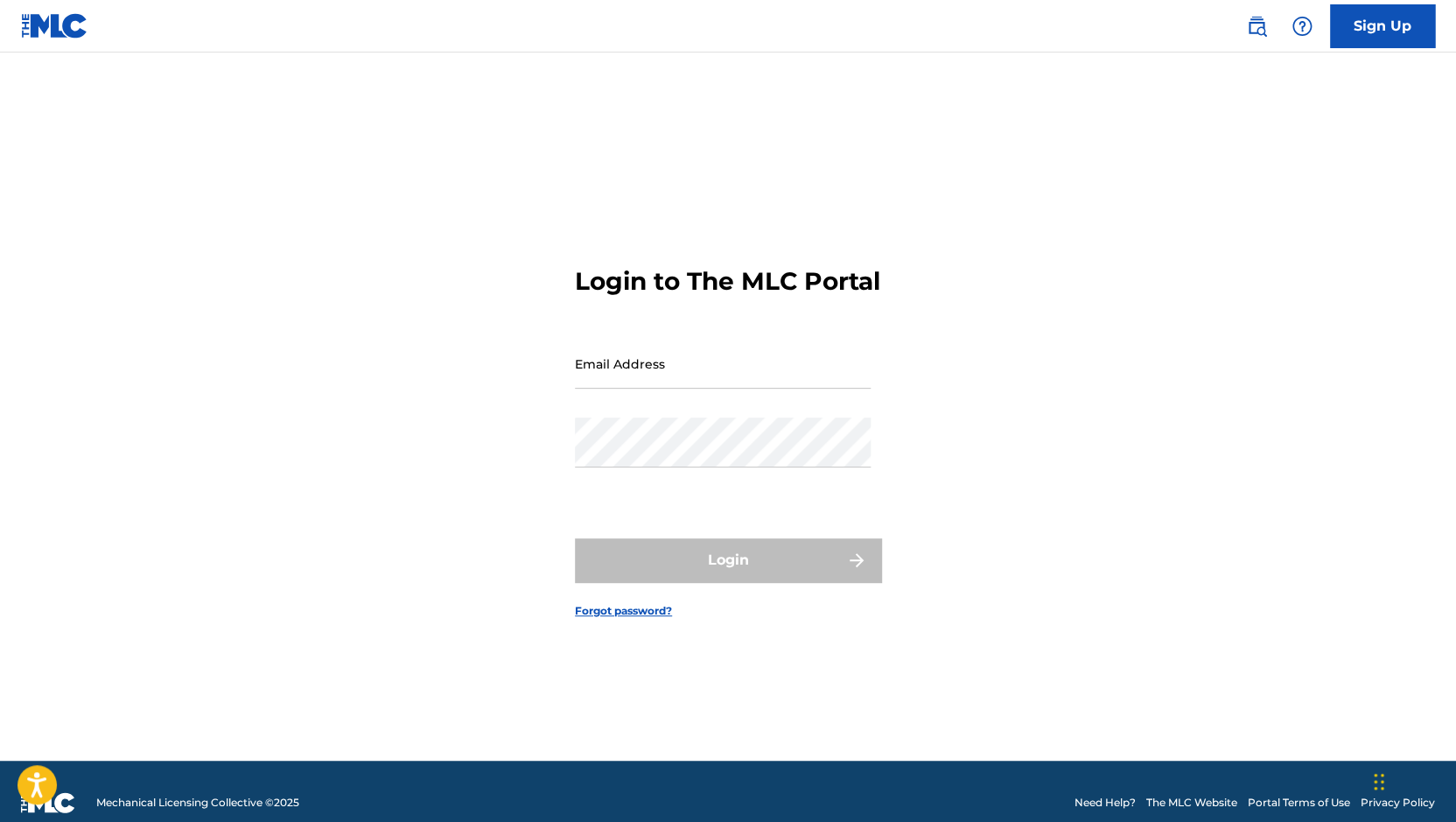
click at [1366, 30] on link "Sign Up" at bounding box center [1382, 26] width 105 height 44
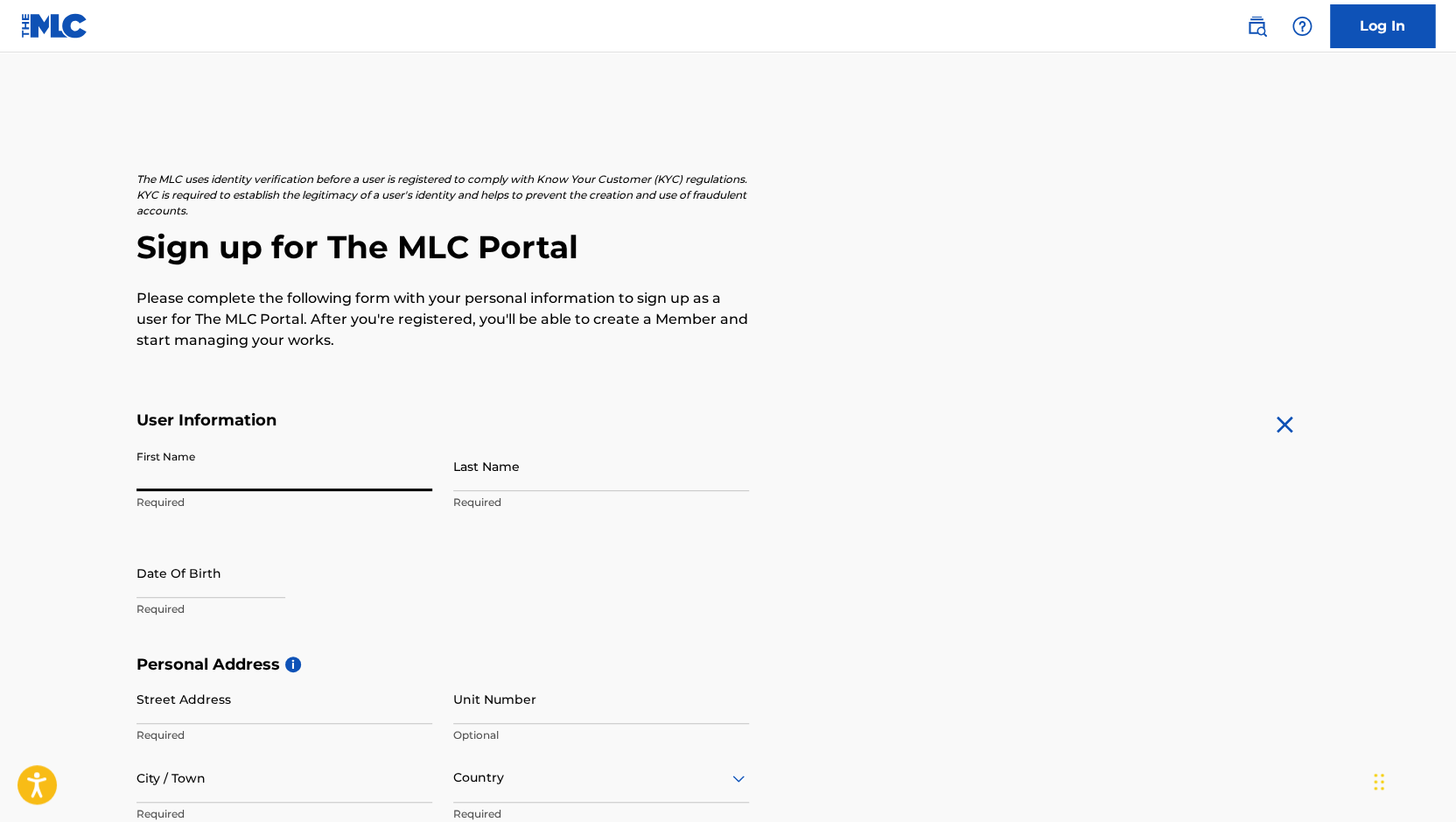
click at [291, 474] on input "First Name" at bounding box center [284, 466] width 296 height 50
